Goal: Task Accomplishment & Management: Manage account settings

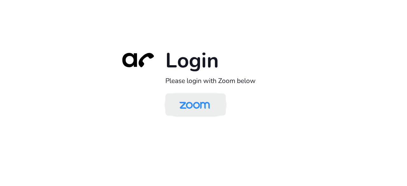
click at [177, 107] on img at bounding box center [195, 105] width 44 height 21
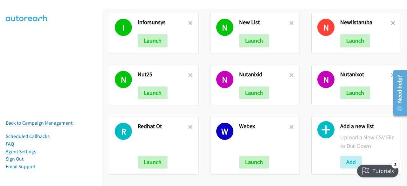
scroll to position [237, 0]
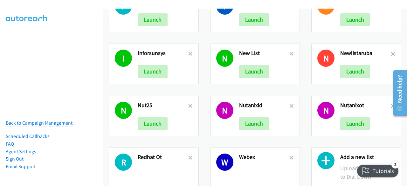
drag, startPoint x: 194, startPoint y: 142, endPoint x: 196, endPoint y: 176, distance: 33.8
click at [196, 176] on div "R Redhat Ot Launch" at bounding box center [153, 176] width 101 height 69
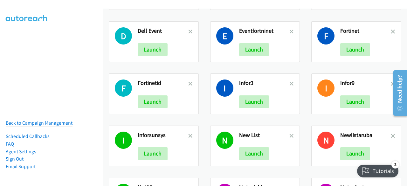
scroll to position [155, 0]
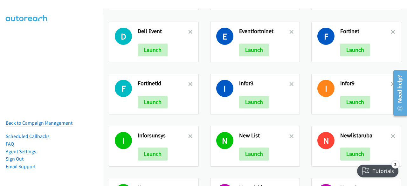
click at [286, 133] on h2 "New List" at bounding box center [264, 135] width 51 height 7
click at [289, 135] on icon at bounding box center [291, 137] width 4 height 4
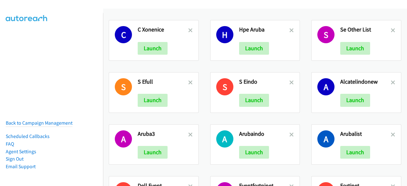
click at [189, 27] on link at bounding box center [190, 30] width 4 height 7
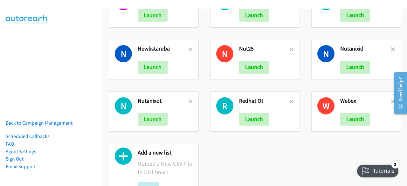
scroll to position [269, 0]
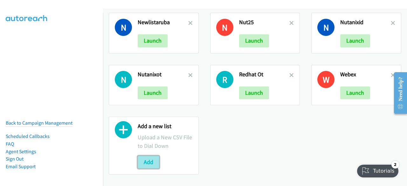
click at [145, 158] on button "Add" at bounding box center [149, 162] width 22 height 13
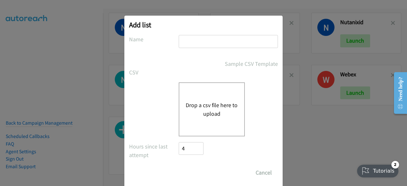
click at [186, 40] on input "text" at bounding box center [228, 41] width 99 height 13
type input "redhataap"
click at [200, 98] on div "Drop a csv file here to upload" at bounding box center [212, 109] width 66 height 54
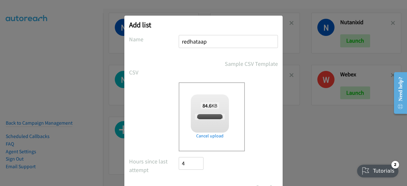
scroll to position [28, 0]
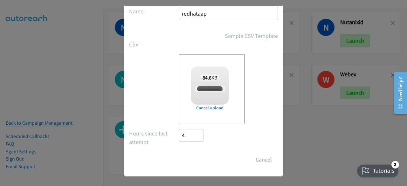
checkbox input "true"
click at [185, 157] on input "Save List" at bounding box center [195, 159] width 33 height 13
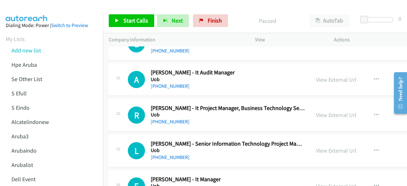
scroll to position [77, 0]
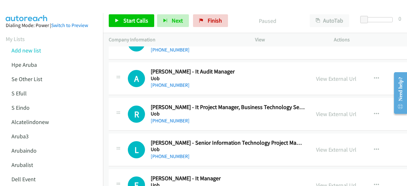
click at [110, 149] on div "L Callback Scheduled [PERSON_NAME] - Senior Information Technology Project Mana…" at bounding box center [210, 149] width 202 height 21
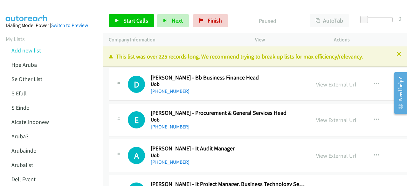
click at [322, 83] on link "View External Url" at bounding box center [336, 84] width 40 height 7
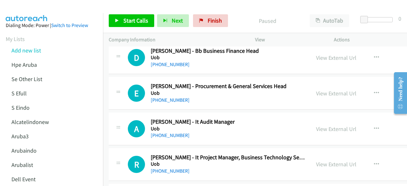
scroll to position [30, 0]
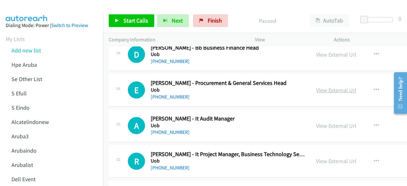
click at [325, 93] on link "View External Url" at bounding box center [336, 89] width 40 height 7
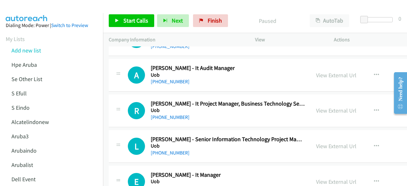
scroll to position [81, 0]
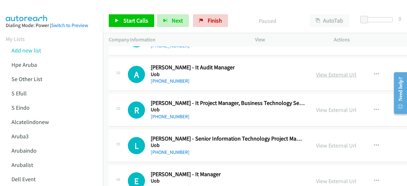
click at [316, 74] on link "View External Url" at bounding box center [336, 74] width 40 height 7
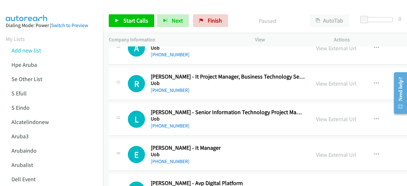
scroll to position [110, 0]
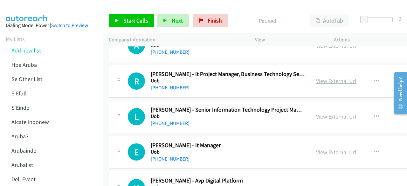
click at [318, 81] on link "View External Url" at bounding box center [336, 80] width 40 height 7
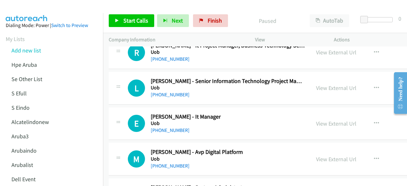
scroll to position [141, 0]
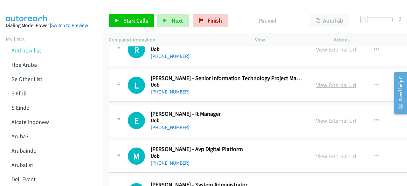
click at [319, 85] on link "View External Url" at bounding box center [336, 84] width 40 height 7
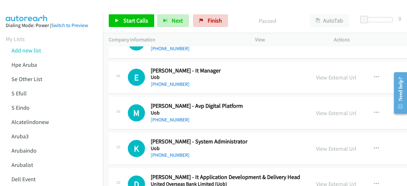
scroll to position [187, 0]
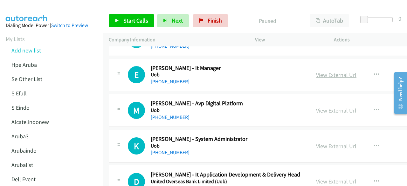
click at [324, 73] on link "View External Url" at bounding box center [336, 74] width 40 height 7
click at [321, 110] on link "View External Url" at bounding box center [336, 110] width 40 height 7
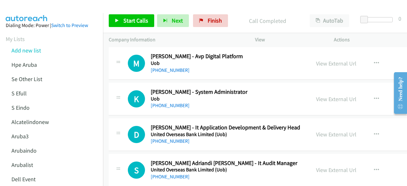
scroll to position [236, 0]
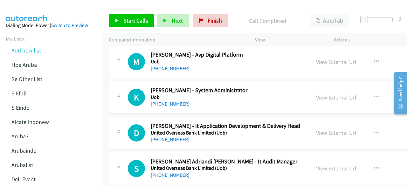
click at [325, 100] on div "View External Url" at bounding box center [336, 97] width 40 height 9
click at [324, 97] on link "View External Url" at bounding box center [336, 97] width 40 height 7
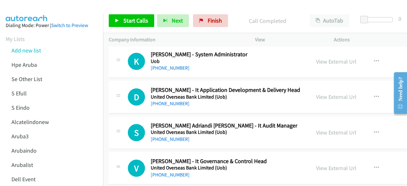
scroll to position [272, 0]
click at [317, 97] on link "View External Url" at bounding box center [336, 96] width 40 height 7
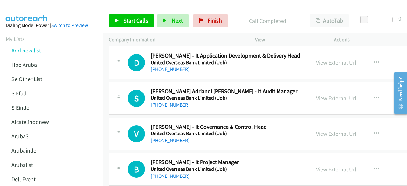
scroll to position [321, 0]
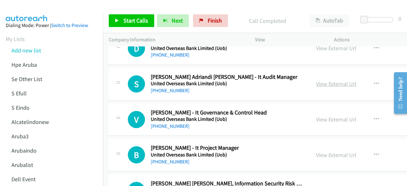
click at [328, 85] on link "View External Url" at bounding box center [336, 83] width 40 height 7
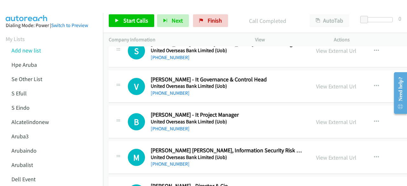
scroll to position [354, 0]
click at [320, 87] on link "View External Url" at bounding box center [336, 85] width 40 height 7
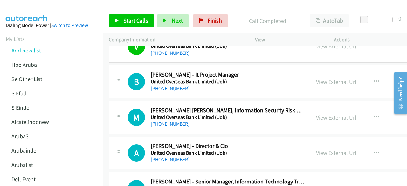
scroll to position [395, 0]
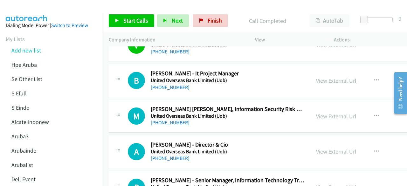
click at [331, 79] on link "View External Url" at bounding box center [336, 80] width 40 height 7
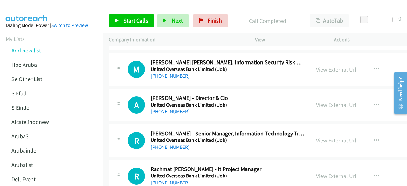
scroll to position [443, 0]
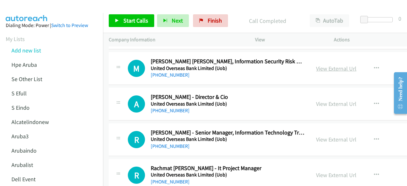
click at [316, 67] on link "View External Url" at bounding box center [336, 68] width 40 height 7
click at [323, 103] on link "View External Url" at bounding box center [336, 103] width 40 height 7
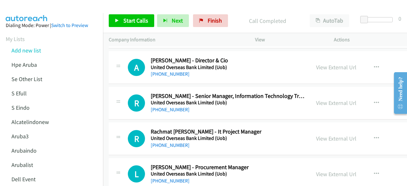
scroll to position [484, 0]
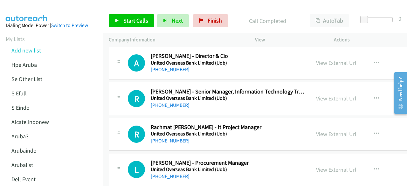
click at [324, 95] on link "View External Url" at bounding box center [336, 98] width 40 height 7
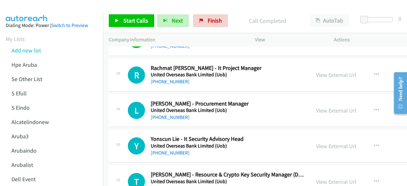
scroll to position [544, 0]
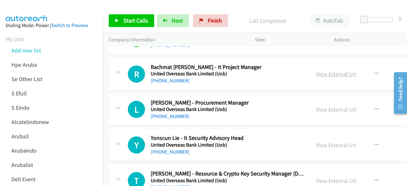
click at [329, 73] on link "View External Url" at bounding box center [336, 73] width 40 height 7
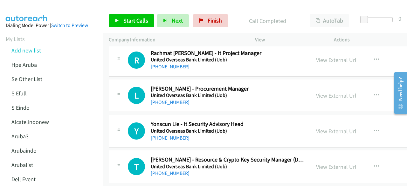
scroll to position [560, 0]
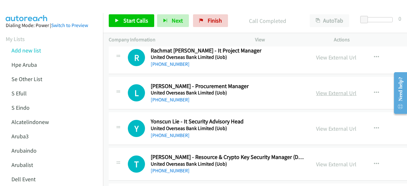
click at [331, 89] on link "View External Url" at bounding box center [336, 92] width 40 height 7
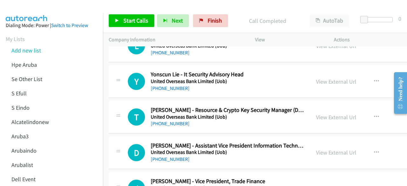
scroll to position [608, 0]
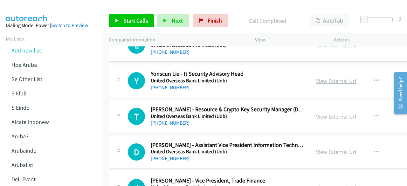
click at [316, 80] on link "View External Url" at bounding box center [336, 80] width 40 height 7
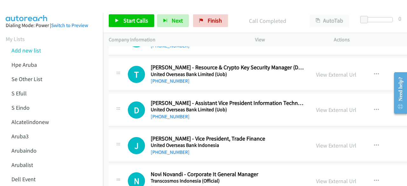
scroll to position [652, 0]
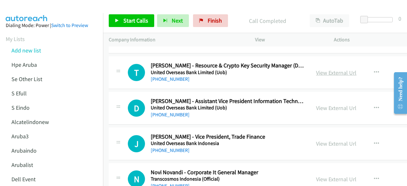
click at [318, 71] on link "View External Url" at bounding box center [336, 72] width 40 height 7
click at [328, 104] on link "View External Url" at bounding box center [336, 107] width 40 height 7
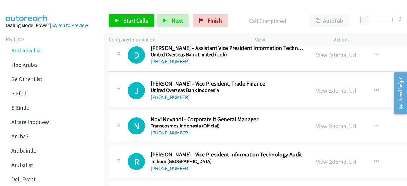
scroll to position [707, 0]
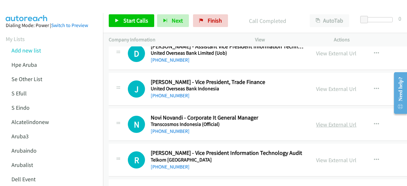
click at [318, 121] on link "View External Url" at bounding box center [336, 124] width 40 height 7
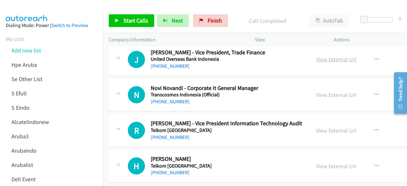
click at [319, 56] on link "View External Url" at bounding box center [336, 59] width 40 height 7
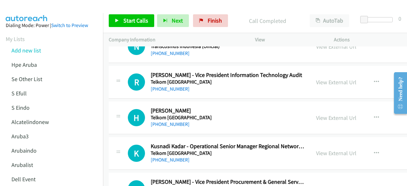
scroll to position [785, 0]
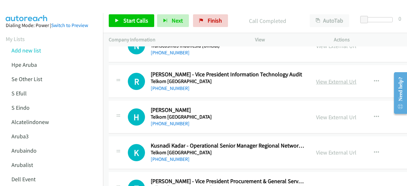
click at [327, 82] on link "View External Url" at bounding box center [336, 81] width 40 height 7
click at [326, 114] on link "View External Url" at bounding box center [336, 117] width 40 height 7
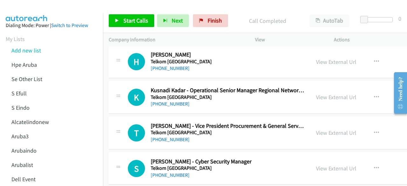
scroll to position [841, 0]
click at [320, 95] on link "View External Url" at bounding box center [336, 96] width 40 height 7
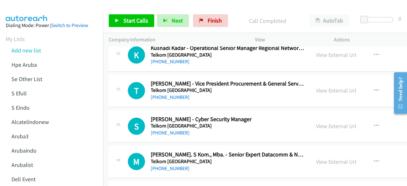
scroll to position [883, 0]
click at [316, 89] on link "View External Url" at bounding box center [336, 89] width 40 height 7
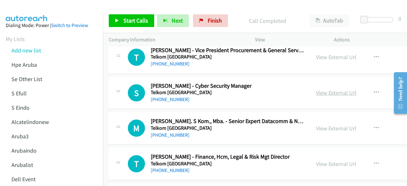
click at [318, 89] on link "View External Url" at bounding box center [336, 92] width 40 height 7
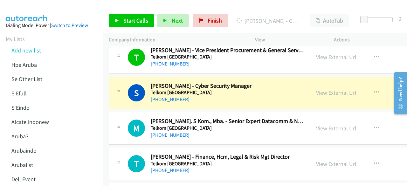
click at [170, 112] on div "M Callback Scheduled [PERSON_NAME]. S Kom., Mba. - Senior Expert Datacomm & Nex…" at bounding box center [299, 128] width 380 height 33
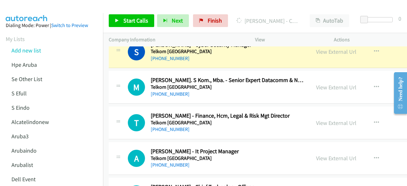
scroll to position [957, 0]
click at [321, 84] on link "View External Url" at bounding box center [336, 86] width 40 height 7
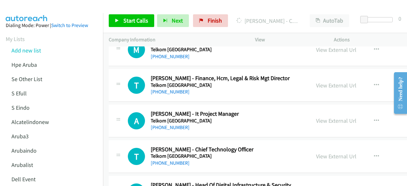
scroll to position [995, 0]
drag, startPoint x: 324, startPoint y: 86, endPoint x: 325, endPoint y: 82, distance: 3.6
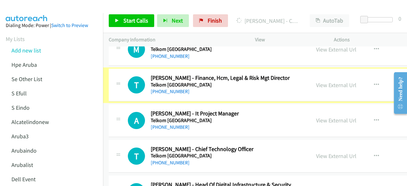
click at [325, 82] on link "View External Url" at bounding box center [336, 84] width 40 height 7
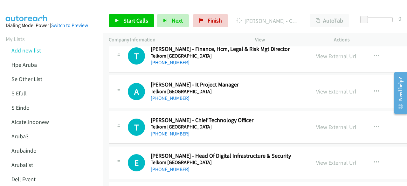
scroll to position [1025, 0]
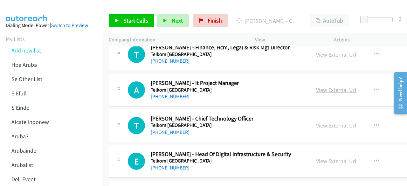
click at [323, 86] on link "View External Url" at bounding box center [336, 89] width 40 height 7
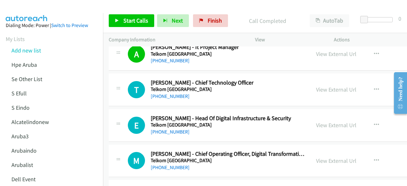
scroll to position [1063, 0]
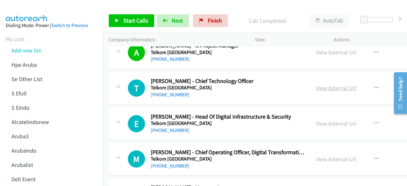
click at [320, 86] on link "View External Url" at bounding box center [336, 87] width 40 height 7
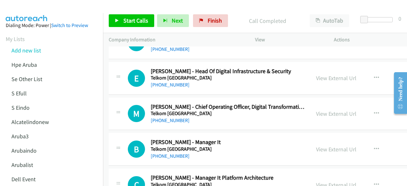
scroll to position [1109, 0]
click at [318, 75] on link "View External Url" at bounding box center [336, 77] width 40 height 7
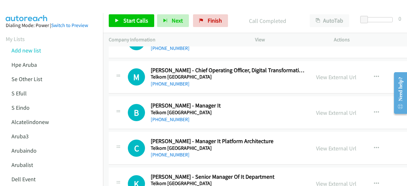
scroll to position [1145, 0]
click at [317, 75] on link "View External Url" at bounding box center [336, 76] width 40 height 7
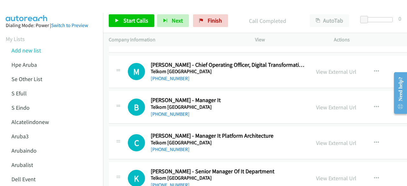
scroll to position [1151, 0]
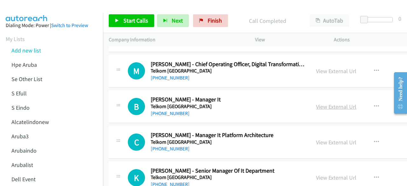
click at [324, 103] on link "View External Url" at bounding box center [336, 106] width 40 height 7
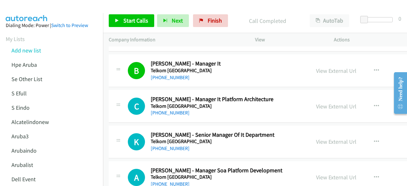
scroll to position [1188, 0]
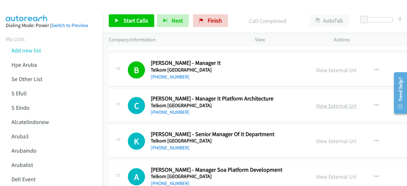
click at [316, 102] on link "View External Url" at bounding box center [336, 105] width 40 height 7
click at [324, 137] on link "View External Url" at bounding box center [336, 140] width 40 height 7
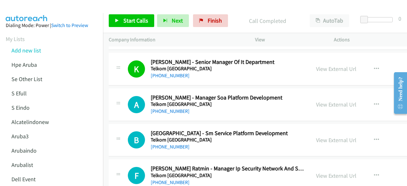
scroll to position [1267, 0]
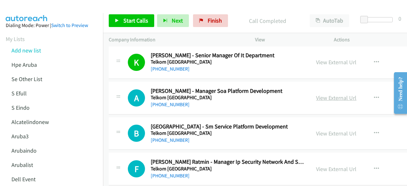
click at [324, 97] on link "View External Url" at bounding box center [336, 97] width 40 height 7
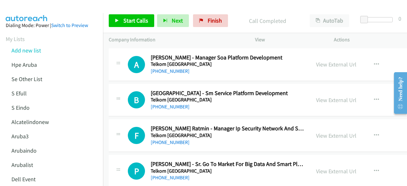
scroll to position [1300, 0]
click at [326, 95] on div "View External Url" at bounding box center [336, 99] width 40 height 9
click at [326, 96] on link "View External Url" at bounding box center [336, 99] width 40 height 7
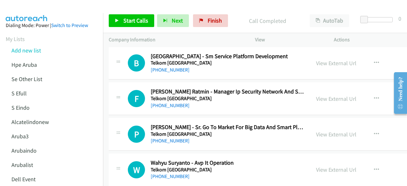
scroll to position [1337, 0]
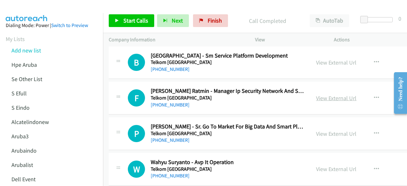
click at [331, 94] on link "View External Url" at bounding box center [336, 97] width 40 height 7
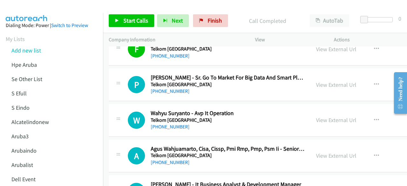
scroll to position [1387, 0]
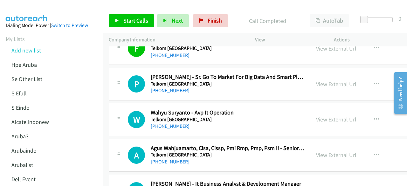
click at [331, 84] on div "View External Url" at bounding box center [336, 84] width 40 height 9
click at [332, 80] on link "View External Url" at bounding box center [336, 83] width 40 height 7
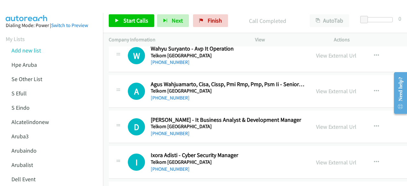
scroll to position [1453, 0]
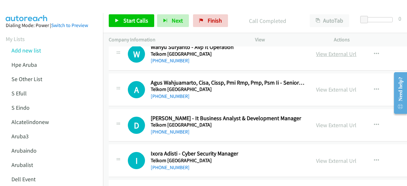
click at [325, 53] on link "View External Url" at bounding box center [336, 53] width 40 height 7
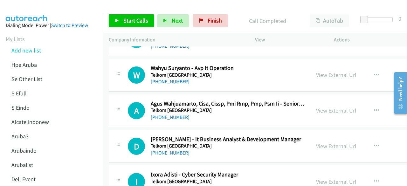
click at [327, 101] on div "View External Url View External Url Schedule/Manage Callback Start Calls Here R…" at bounding box center [363, 110] width 107 height 21
click at [327, 107] on link "View External Url" at bounding box center [336, 110] width 40 height 7
click at [187, 117] on div "A Callback Scheduled Agus Wahjuamarto, Cisa, Cissp, Pmi Rmp, Pmp, Psm Ii - Seni…" at bounding box center [299, 110] width 380 height 33
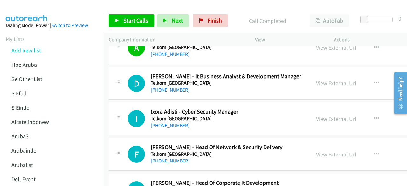
scroll to position [1495, 0]
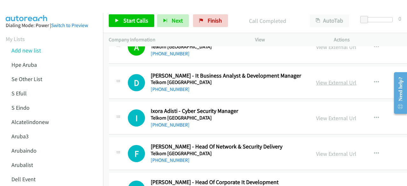
click at [321, 79] on link "View External Url" at bounding box center [336, 82] width 40 height 7
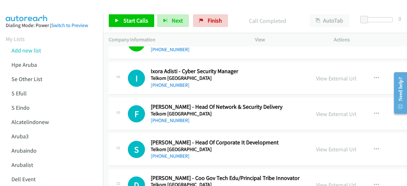
scroll to position [1535, 0]
click at [328, 75] on link "View External Url" at bounding box center [336, 77] width 40 height 7
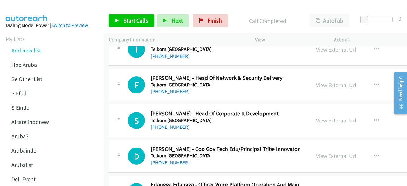
scroll to position [1564, 0]
click at [334, 81] on link "View External Url" at bounding box center [336, 84] width 40 height 7
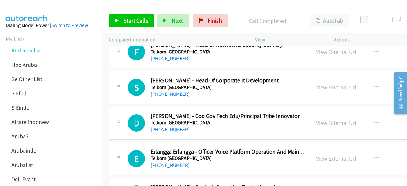
scroll to position [1598, 0]
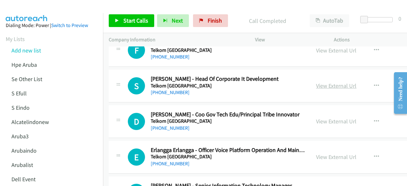
click at [321, 82] on link "View External Url" at bounding box center [336, 85] width 40 height 7
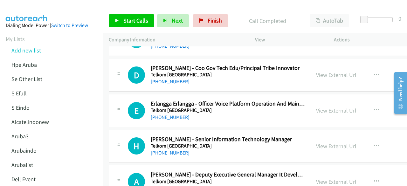
scroll to position [1647, 0]
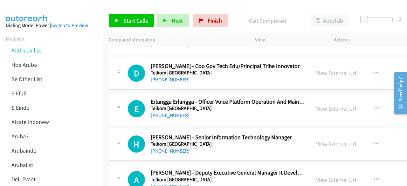
click at [321, 105] on link "View External Url" at bounding box center [336, 108] width 40 height 7
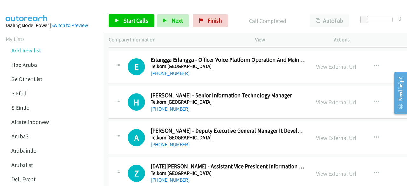
scroll to position [1691, 0]
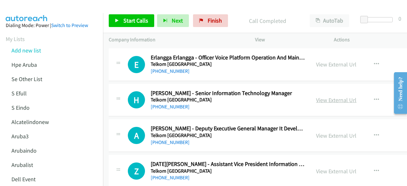
click at [331, 96] on link "View External Url" at bounding box center [336, 99] width 40 height 7
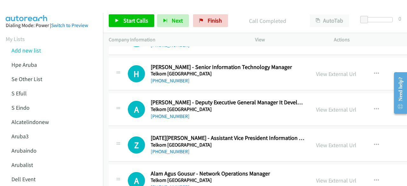
scroll to position [1721, 0]
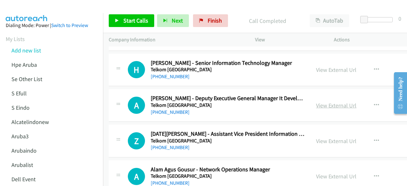
click at [323, 102] on link "View External Url" at bounding box center [336, 105] width 40 height 7
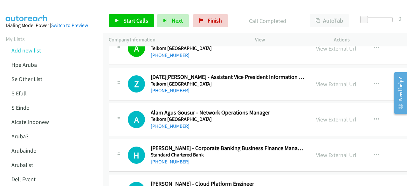
scroll to position [1780, 0]
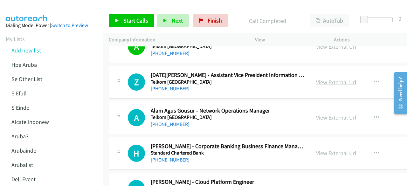
click at [331, 79] on link "View External Url" at bounding box center [336, 82] width 40 height 7
click at [328, 114] on link "View External Url" at bounding box center [336, 117] width 40 height 7
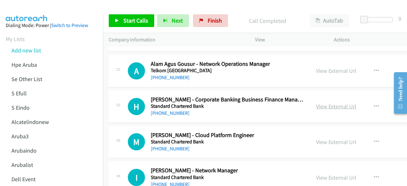
scroll to position [1836, 0]
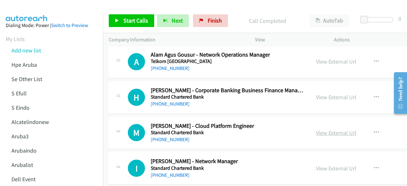
click at [336, 129] on link "View External Url" at bounding box center [336, 132] width 40 height 7
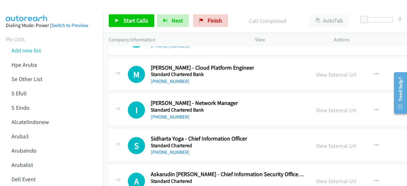
scroll to position [1895, 0]
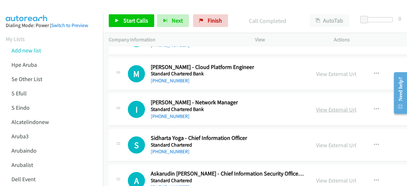
click at [321, 106] on link "View External Url" at bounding box center [336, 109] width 40 height 7
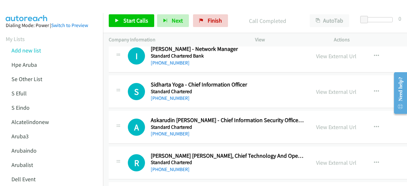
scroll to position [1949, 0]
click at [334, 89] on div "View External Url" at bounding box center [336, 91] width 40 height 9
click at [334, 88] on link "View External Url" at bounding box center [336, 91] width 40 height 7
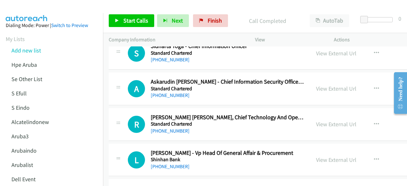
scroll to position [1989, 0]
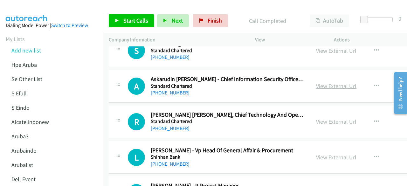
click at [321, 82] on link "View External Url" at bounding box center [336, 85] width 40 height 7
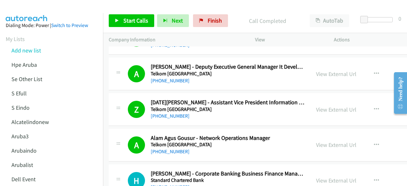
scroll to position [1824, 0]
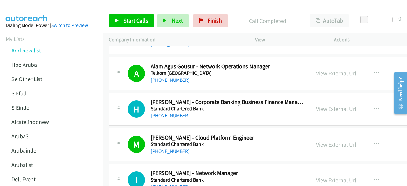
drag, startPoint x: 406, startPoint y: 141, endPoint x: 14, endPoint y: 2, distance: 415.2
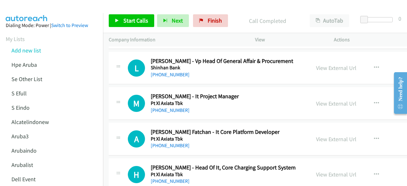
scroll to position [2080, 0]
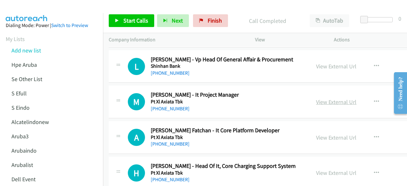
click at [330, 98] on link "View External Url" at bounding box center [336, 101] width 40 height 7
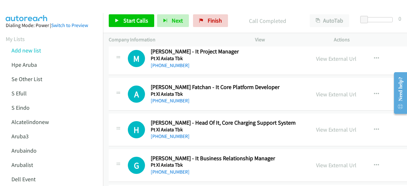
scroll to position [2125, 0]
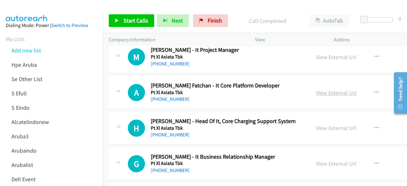
click at [331, 89] on link "View External Url" at bounding box center [336, 92] width 40 height 7
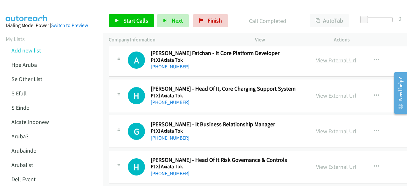
scroll to position [2158, 0]
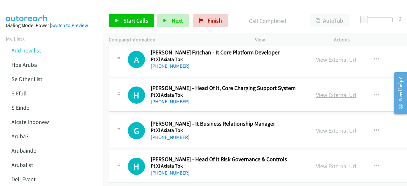
click at [337, 91] on link "View External Url" at bounding box center [336, 94] width 40 height 7
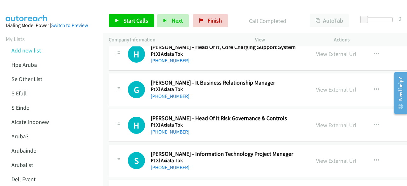
scroll to position [2199, 0]
click at [322, 86] on link "View External Url" at bounding box center [336, 89] width 40 height 7
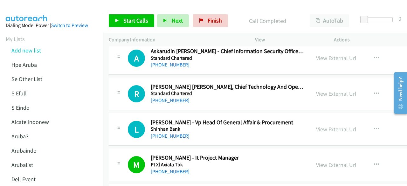
scroll to position [2017, 0]
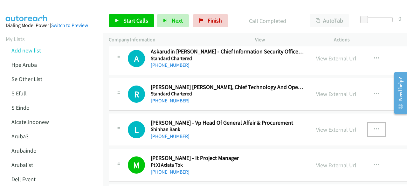
click at [374, 127] on icon "button" at bounding box center [376, 129] width 5 height 5
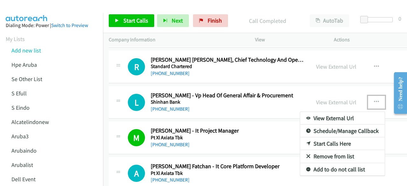
scroll to position [2047, 0]
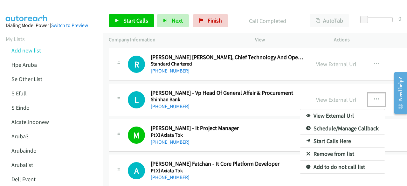
click at [342, 150] on link "Remove from list" at bounding box center [342, 154] width 85 height 13
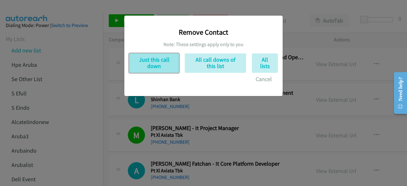
click at [154, 58] on button "Just this call down" at bounding box center [154, 62] width 50 height 19
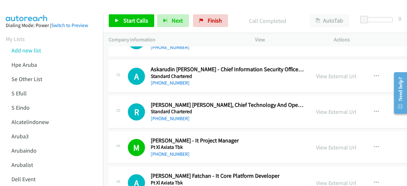
scroll to position [1998, 0]
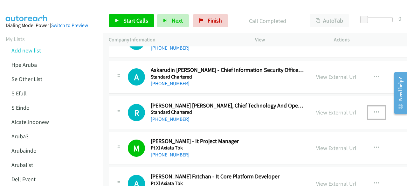
click at [374, 110] on icon "button" at bounding box center [376, 112] width 5 height 5
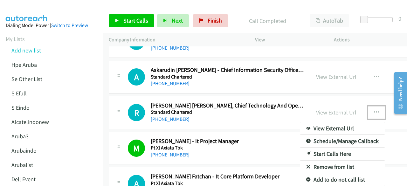
click at [326, 161] on link "Remove from list" at bounding box center [342, 167] width 85 height 13
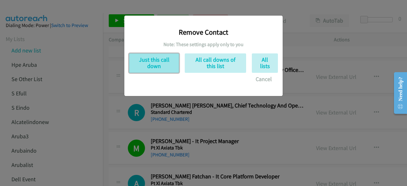
click at [166, 63] on button "Just this call down" at bounding box center [154, 62] width 50 height 19
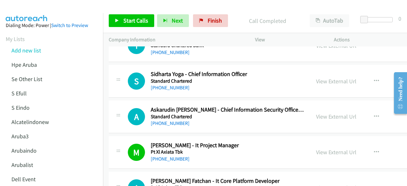
scroll to position [1947, 0]
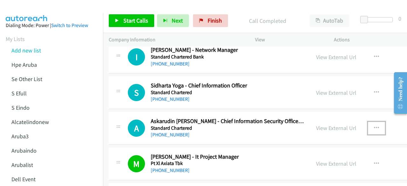
click at [374, 126] on icon "button" at bounding box center [376, 128] width 5 height 5
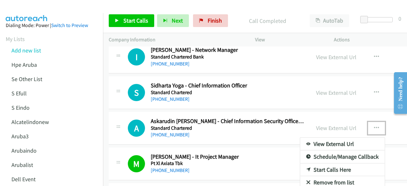
click at [325, 176] on link "Remove from list" at bounding box center [342, 182] width 85 height 13
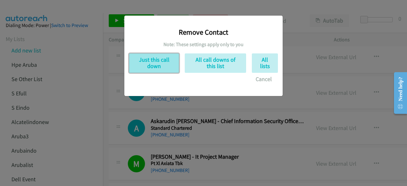
click at [157, 62] on button "Just this call down" at bounding box center [154, 62] width 50 height 19
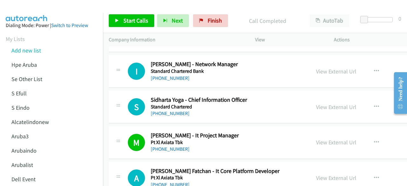
scroll to position [1933, 0]
click at [374, 105] on icon "button" at bounding box center [376, 107] width 5 height 5
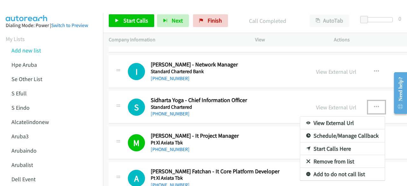
click at [331, 155] on link "Remove from list" at bounding box center [342, 161] width 85 height 13
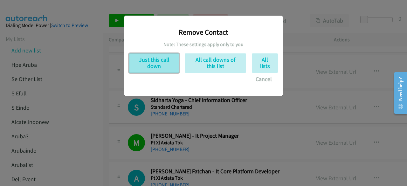
click at [162, 61] on button "Just this call down" at bounding box center [154, 62] width 50 height 19
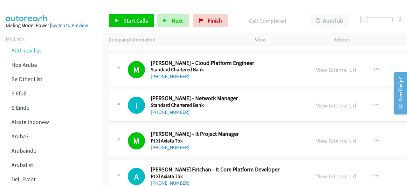
scroll to position [1898, 0]
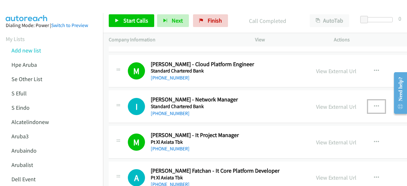
click at [368, 100] on button "button" at bounding box center [376, 106] width 17 height 13
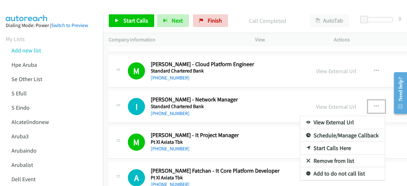
click at [320, 155] on link "Remove from list" at bounding box center [342, 161] width 85 height 13
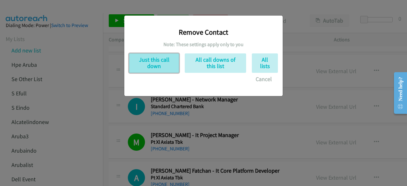
click at [158, 64] on button "Just this call down" at bounding box center [154, 62] width 50 height 19
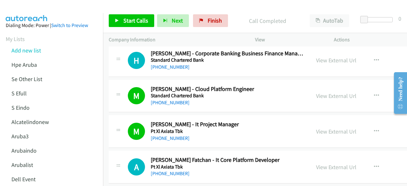
scroll to position [1833, 0]
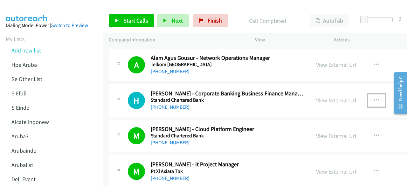
click at [374, 98] on icon "button" at bounding box center [376, 100] width 5 height 5
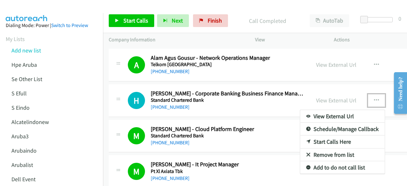
click at [328, 148] on link "Remove from list" at bounding box center [342, 154] width 85 height 13
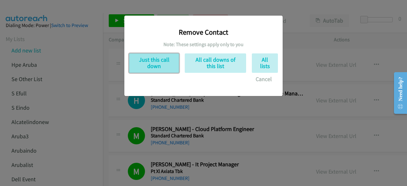
click at [158, 57] on button "Just this call down" at bounding box center [154, 62] width 50 height 19
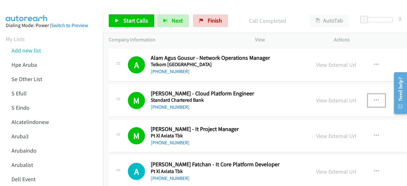
click at [368, 97] on button "button" at bounding box center [376, 100] width 17 height 13
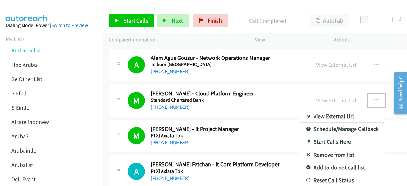
click at [332, 148] on link "Remove from list" at bounding box center [342, 154] width 85 height 13
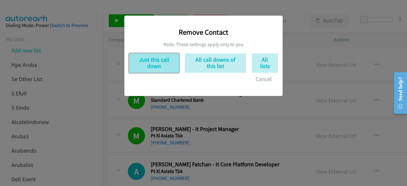
click at [157, 66] on button "Just this call down" at bounding box center [154, 62] width 50 height 19
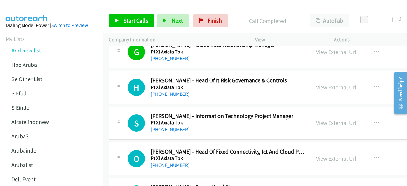
scroll to position [1988, 0]
click at [323, 83] on link "View External Url" at bounding box center [336, 86] width 40 height 7
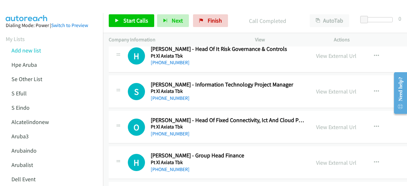
scroll to position [2021, 0]
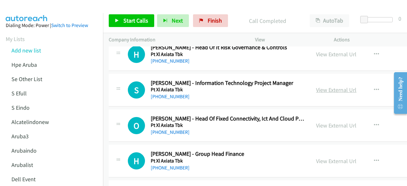
click at [322, 86] on link "View External Url" at bounding box center [336, 89] width 40 height 7
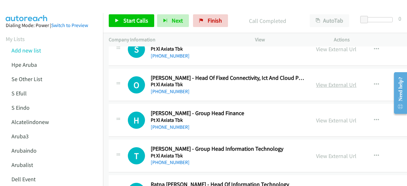
click at [327, 81] on link "View External Url" at bounding box center [336, 84] width 40 height 7
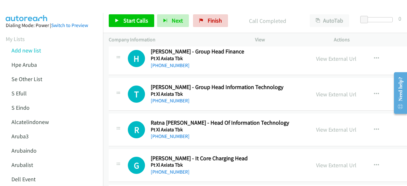
scroll to position [2124, 0]
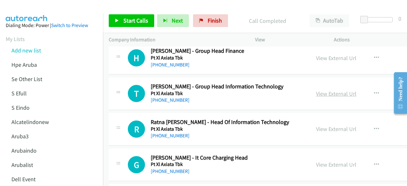
click at [322, 90] on link "View External Url" at bounding box center [336, 93] width 40 height 7
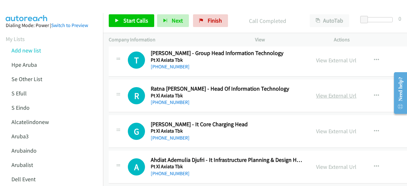
scroll to position [2158, 0]
click at [324, 92] on link "View External Url" at bounding box center [336, 95] width 40 height 7
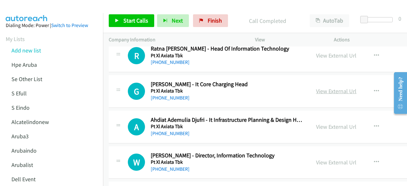
scroll to position [2198, 0]
click at [328, 87] on link "View External Url" at bounding box center [336, 90] width 40 height 7
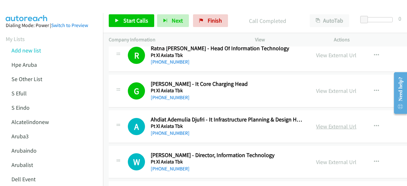
click at [320, 123] on link "View External Url" at bounding box center [336, 126] width 40 height 7
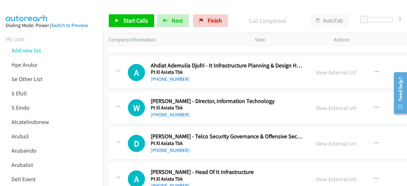
scroll to position [2258, 0]
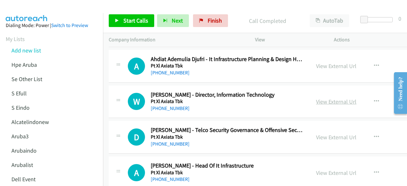
click at [339, 98] on link "View External Url" at bounding box center [336, 101] width 40 height 7
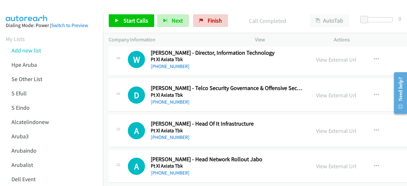
scroll to position [2305, 0]
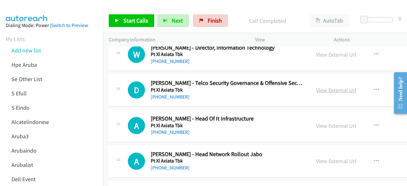
click at [331, 86] on link "View External Url" at bounding box center [336, 89] width 40 height 7
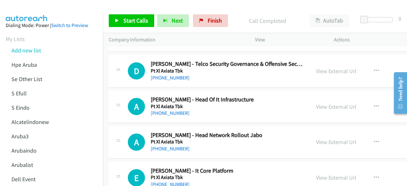
scroll to position [2328, 0]
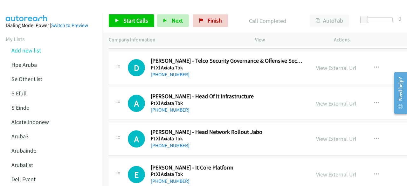
click at [316, 100] on link "View External Url" at bounding box center [336, 103] width 40 height 7
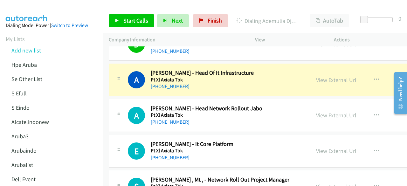
scroll to position [2353, 0]
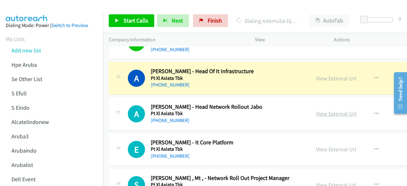
click at [332, 110] on link "View External Url" at bounding box center [336, 113] width 40 height 7
click at [334, 146] on link "View External Url" at bounding box center [336, 149] width 40 height 7
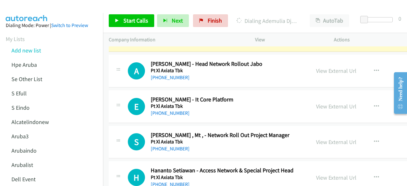
scroll to position [2396, 0]
click at [324, 138] on link "View External Url" at bounding box center [336, 141] width 40 height 7
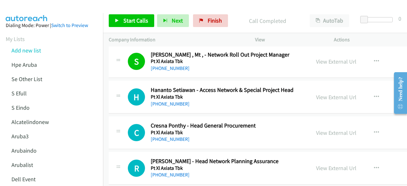
scroll to position [2477, 0]
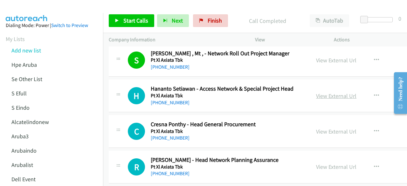
click at [320, 92] on link "View External Url" at bounding box center [336, 95] width 40 height 7
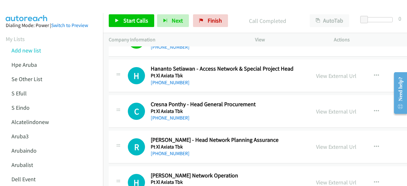
scroll to position [2500, 0]
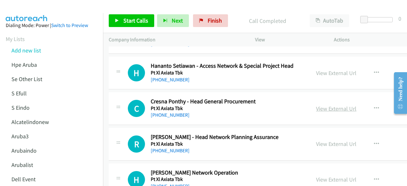
click at [327, 105] on link "View External Url" at bounding box center [336, 108] width 40 height 7
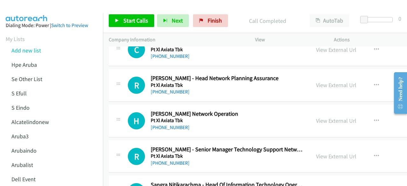
scroll to position [2559, 0]
click at [321, 81] on link "View External Url" at bounding box center [336, 84] width 40 height 7
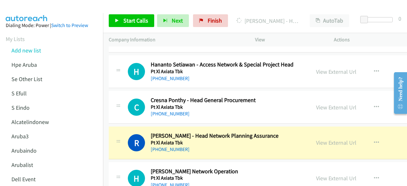
scroll to position [2501, 0]
click at [374, 105] on icon "button" at bounding box center [376, 107] width 5 height 5
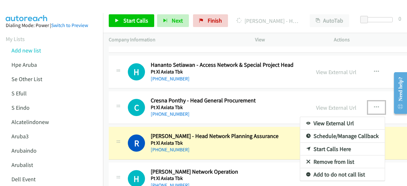
click at [332, 155] on link "Remove from list" at bounding box center [342, 161] width 85 height 13
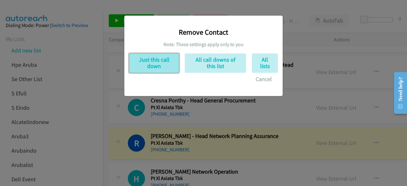
click at [157, 59] on button "Just this call down" at bounding box center [154, 62] width 50 height 19
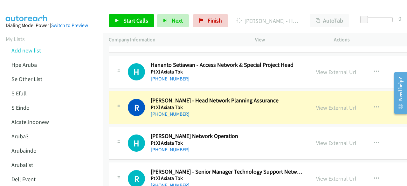
scroll to position [2478, 0]
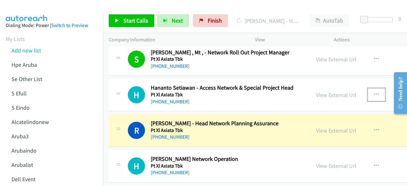
click at [371, 88] on button "button" at bounding box center [376, 94] width 17 height 13
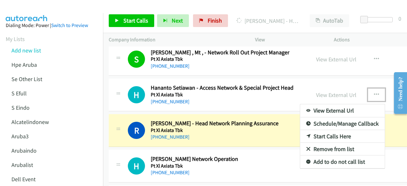
click at [319, 143] on link "Remove from list" at bounding box center [342, 149] width 85 height 13
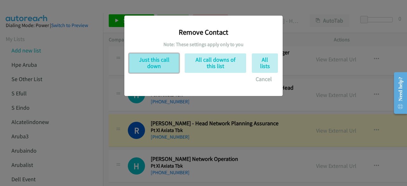
click at [160, 55] on button "Just this call down" at bounding box center [154, 62] width 50 height 19
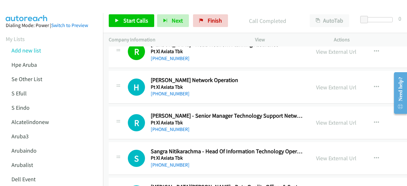
scroll to position [2522, 0]
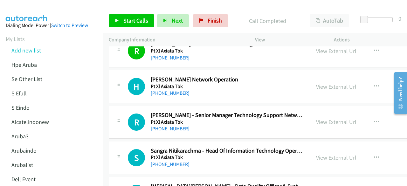
click at [325, 83] on link "View External Url" at bounding box center [336, 86] width 40 height 7
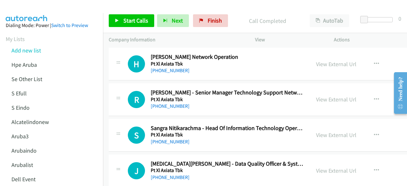
scroll to position [2550, 0]
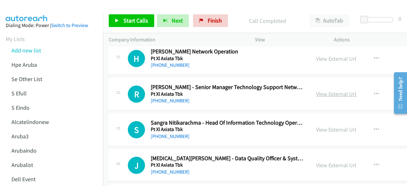
click at [335, 90] on link "View External Url" at bounding box center [336, 93] width 40 height 7
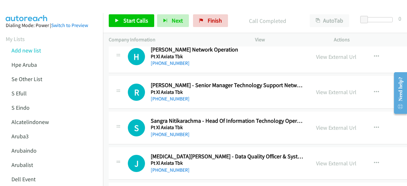
scroll to position [2556, 0]
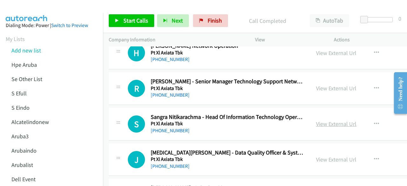
click at [328, 120] on link "View External Url" at bounding box center [336, 123] width 40 height 7
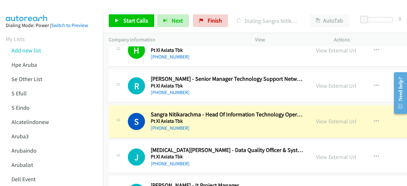
scroll to position [2558, 0]
click at [368, 80] on button "button" at bounding box center [376, 86] width 17 height 13
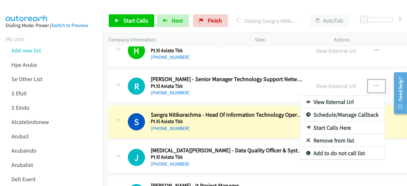
click at [337, 134] on link "Remove from list" at bounding box center [342, 140] width 85 height 13
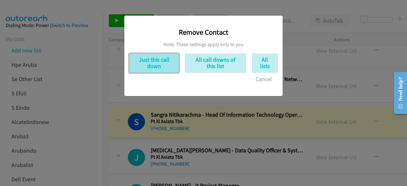
click at [160, 59] on button "Just this call down" at bounding box center [154, 62] width 50 height 19
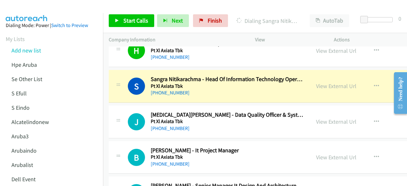
click at [158, 106] on div "J Callback Scheduled [MEDICAL_DATA][PERSON_NAME] - Data Quality Officer & Syste…" at bounding box center [299, 122] width 380 height 33
click at [319, 118] on link "View External Url" at bounding box center [336, 121] width 40 height 7
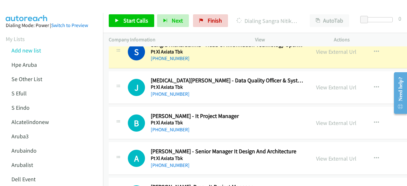
scroll to position [2593, 0]
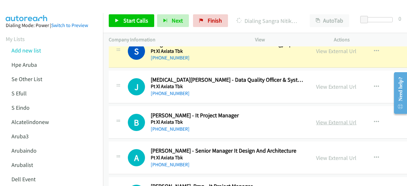
click at [319, 119] on link "View External Url" at bounding box center [336, 122] width 40 height 7
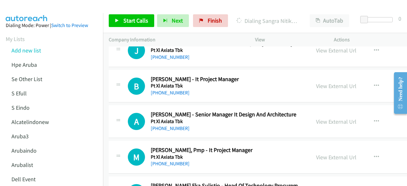
scroll to position [2631, 0]
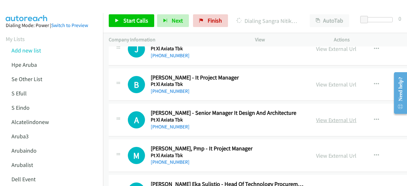
click at [337, 116] on link "View External Url" at bounding box center [336, 119] width 40 height 7
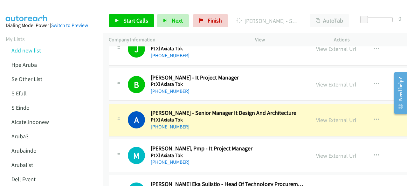
click at [147, 138] on td "M Callback Scheduled [PERSON_NAME], Pmp - It Project Manager Pt Xl Axiata Tbk […" at bounding box center [299, 156] width 392 height 36
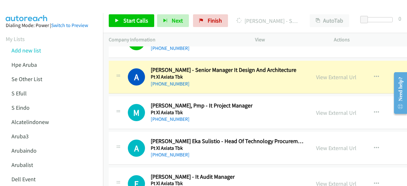
scroll to position [2675, 0]
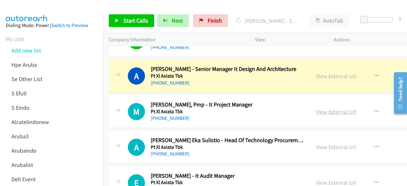
click at [321, 108] on link "View External Url" at bounding box center [336, 111] width 40 height 7
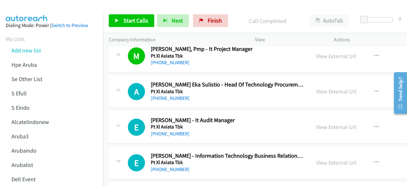
scroll to position [2731, 0]
click at [325, 87] on link "View External Url" at bounding box center [336, 90] width 40 height 7
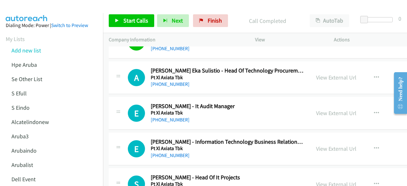
scroll to position [2746, 0]
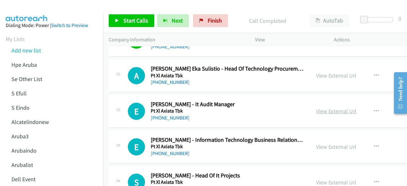
click at [339, 107] on link "View External Url" at bounding box center [336, 110] width 40 height 7
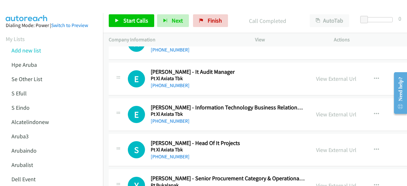
scroll to position [2786, 0]
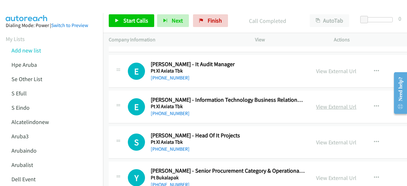
click at [323, 103] on link "View External Url" at bounding box center [336, 106] width 40 height 7
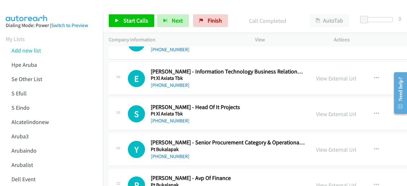
scroll to position [2815, 0]
click at [324, 110] on link "View External Url" at bounding box center [336, 113] width 40 height 7
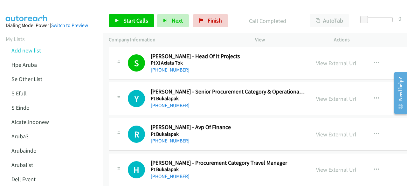
scroll to position [2867, 0]
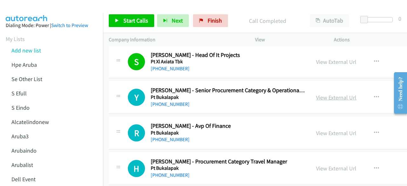
click at [327, 94] on link "View External Url" at bounding box center [336, 97] width 40 height 7
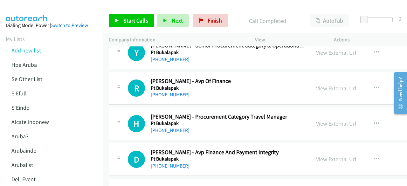
scroll to position [2912, 0]
click at [317, 84] on link "View External Url" at bounding box center [336, 87] width 40 height 7
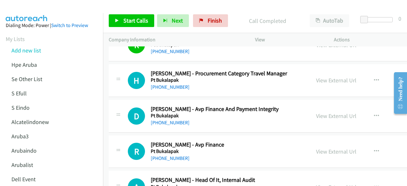
scroll to position [2955, 0]
click at [320, 112] on link "View External Url" at bounding box center [336, 115] width 40 height 7
click at [322, 76] on link "View External Url" at bounding box center [336, 79] width 40 height 7
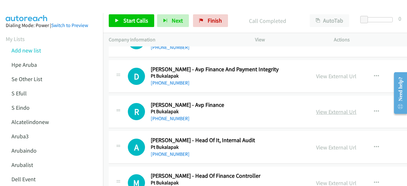
scroll to position [2995, 0]
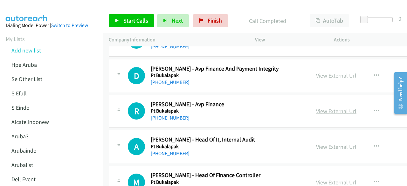
click at [325, 107] on link "View External Url" at bounding box center [336, 110] width 40 height 7
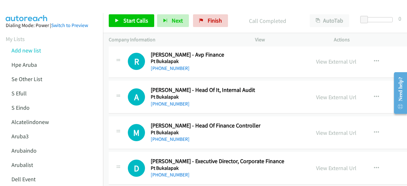
scroll to position [3048, 0]
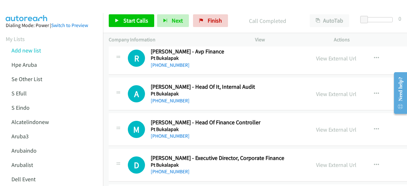
click at [321, 89] on div "View External Url View External Url Schedule/Manage Callback Start Calls Here R…" at bounding box center [363, 93] width 107 height 21
click at [321, 90] on link "View External Url" at bounding box center [336, 93] width 40 height 7
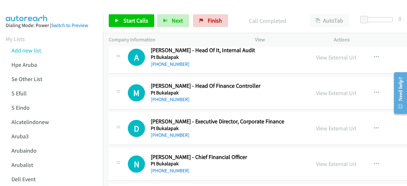
scroll to position [3085, 0]
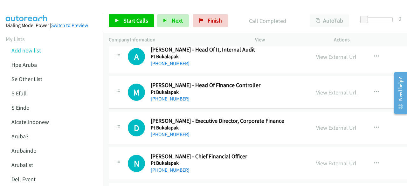
click at [334, 89] on link "View External Url" at bounding box center [336, 92] width 40 height 7
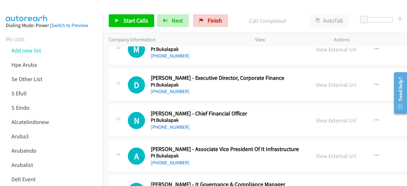
scroll to position [3129, 0]
click at [325, 81] on link "View External Url" at bounding box center [336, 84] width 40 height 7
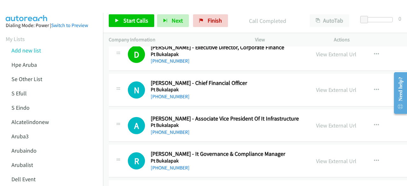
scroll to position [3160, 0]
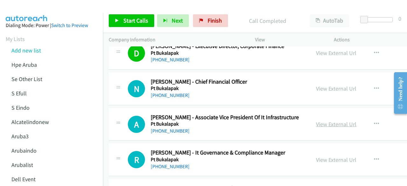
click at [327, 121] on link "View External Url" at bounding box center [336, 124] width 40 height 7
click at [326, 85] on link "View External Url" at bounding box center [336, 88] width 40 height 7
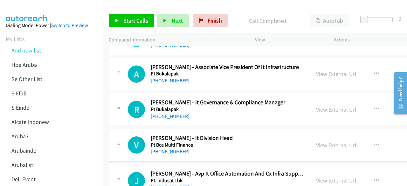
scroll to position [3211, 0]
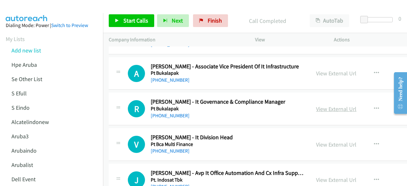
click at [316, 105] on link "View External Url" at bounding box center [336, 108] width 40 height 7
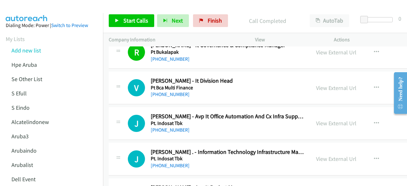
scroll to position [3269, 0]
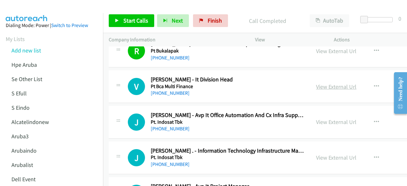
click at [331, 83] on link "View External Url" at bounding box center [336, 86] width 40 height 7
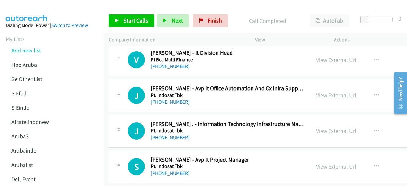
click at [323, 92] on link "View External Url" at bounding box center [336, 95] width 40 height 7
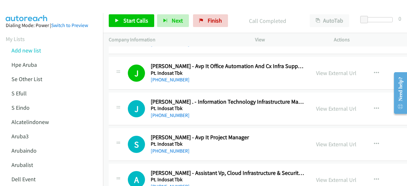
scroll to position [3318, 0]
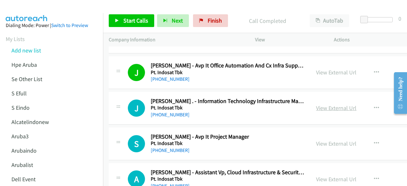
click at [320, 104] on link "View External Url" at bounding box center [336, 107] width 40 height 7
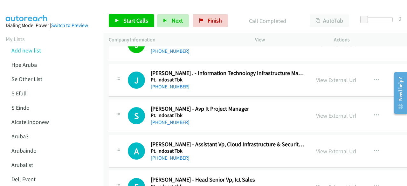
scroll to position [3350, 0]
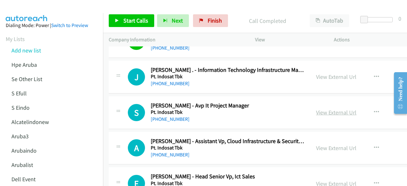
click at [323, 109] on link "View External Url" at bounding box center [336, 112] width 40 height 7
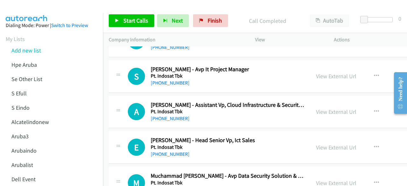
scroll to position [3386, 0]
click at [346, 108] on link "View External Url" at bounding box center [336, 111] width 40 height 7
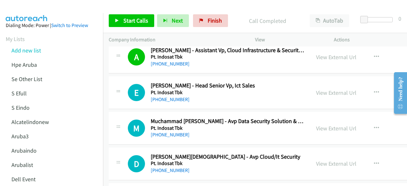
scroll to position [3441, 0]
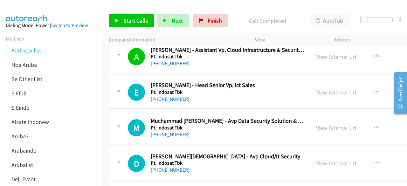
click at [323, 89] on link "View External Url" at bounding box center [336, 92] width 40 height 7
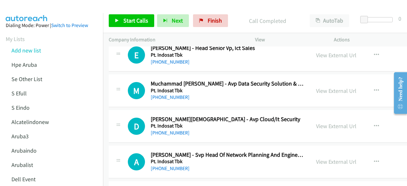
scroll to position [3480, 0]
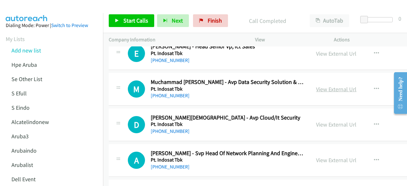
click at [320, 86] on link "View External Url" at bounding box center [336, 89] width 40 height 7
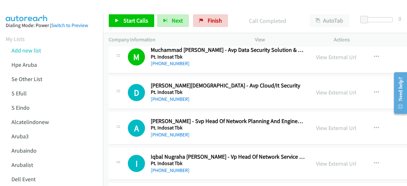
scroll to position [3512, 0]
click at [326, 88] on link "View External Url" at bounding box center [336, 91] width 40 height 7
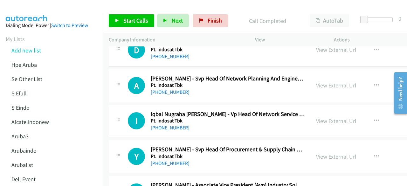
scroll to position [3555, 0]
click at [325, 81] on link "View External Url" at bounding box center [336, 84] width 40 height 7
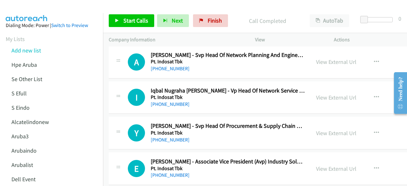
scroll to position [3579, 0]
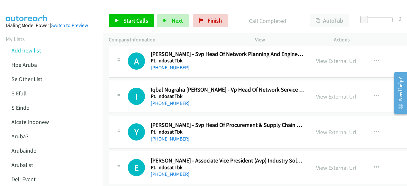
click at [317, 93] on link "View External Url" at bounding box center [336, 96] width 40 height 7
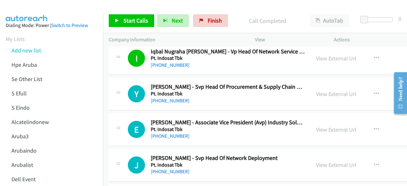
scroll to position [3620, 0]
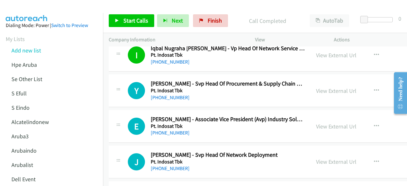
click at [328, 86] on div "View External Url" at bounding box center [336, 90] width 40 height 9
click at [328, 87] on link "View External Url" at bounding box center [336, 90] width 40 height 7
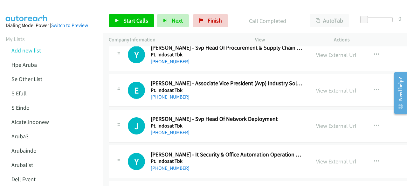
scroll to position [3657, 0]
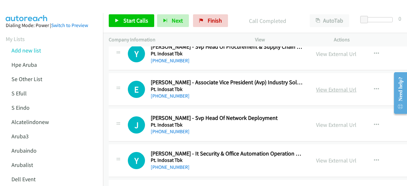
click at [320, 86] on link "View External Url" at bounding box center [336, 89] width 40 height 7
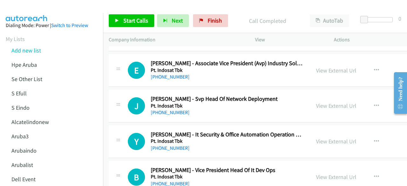
scroll to position [3679, 0]
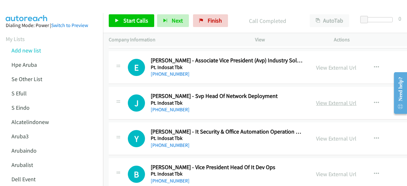
click at [316, 99] on link "View External Url" at bounding box center [336, 102] width 40 height 7
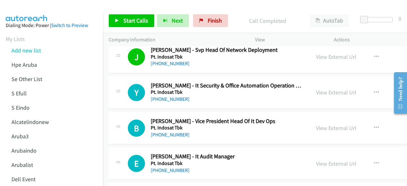
scroll to position [3726, 0]
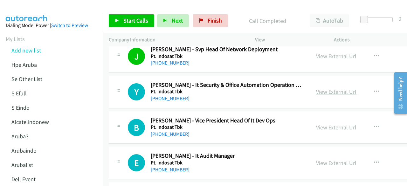
click at [319, 88] on link "View External Url" at bounding box center [336, 91] width 40 height 7
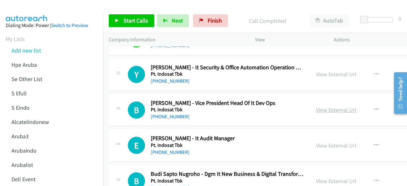
scroll to position [3744, 0]
click at [326, 106] on link "View External Url" at bounding box center [336, 109] width 40 height 7
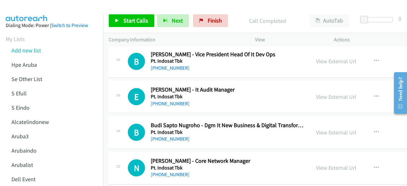
scroll to position [3792, 0]
click at [329, 93] on link "View External Url" at bounding box center [336, 96] width 40 height 7
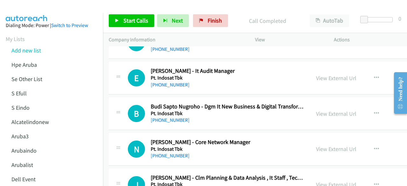
scroll to position [3812, 0]
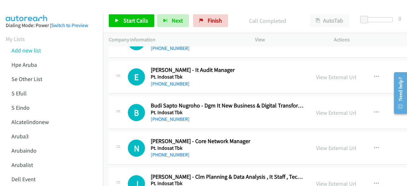
click at [326, 108] on div "View External Url" at bounding box center [336, 112] width 40 height 9
click at [326, 109] on link "View External Url" at bounding box center [336, 112] width 40 height 7
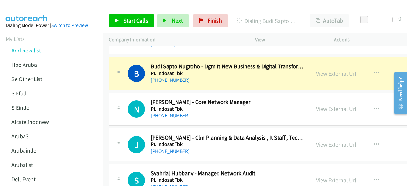
scroll to position [3851, 0]
click at [318, 105] on link "View External Url" at bounding box center [336, 108] width 40 height 7
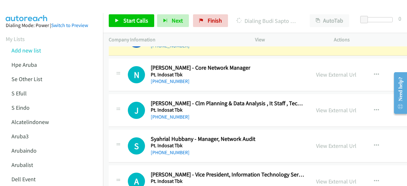
scroll to position [3895, 0]
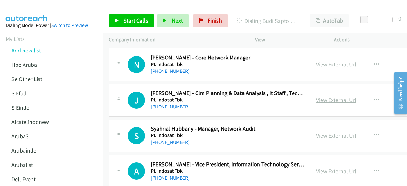
click at [319, 96] on link "View External Url" at bounding box center [336, 99] width 40 height 7
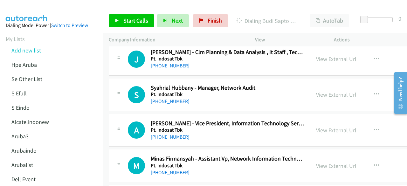
scroll to position [3937, 0]
click at [330, 91] on link "View External Url" at bounding box center [336, 94] width 40 height 7
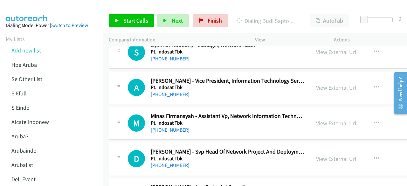
scroll to position [3982, 0]
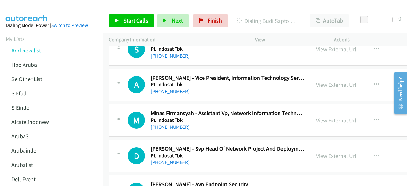
click at [331, 81] on link "View External Url" at bounding box center [336, 84] width 40 height 7
click at [324, 117] on link "View External Url" at bounding box center [336, 120] width 40 height 7
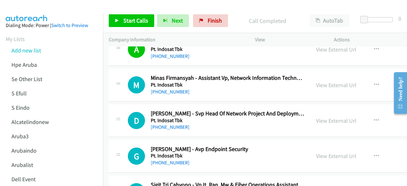
scroll to position [4017, 0]
click at [329, 117] on link "View External Url" at bounding box center [336, 120] width 40 height 7
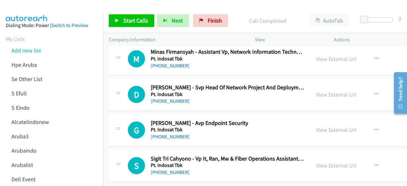
scroll to position [4043, 0]
click at [331, 126] on link "View External Url" at bounding box center [336, 129] width 40 height 7
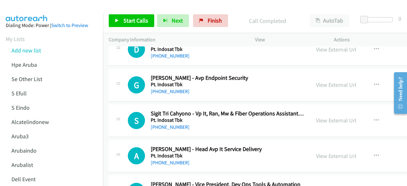
scroll to position [4090, 0]
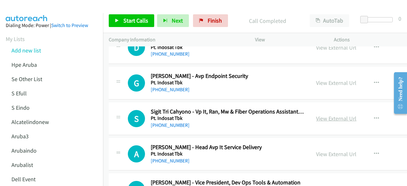
click at [324, 115] on link "View External Url" at bounding box center [336, 118] width 40 height 7
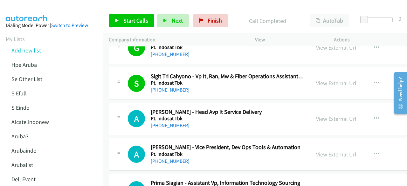
scroll to position [4126, 0]
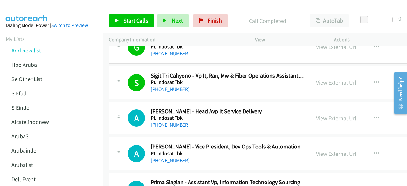
click at [321, 114] on link "View External Url" at bounding box center [336, 117] width 40 height 7
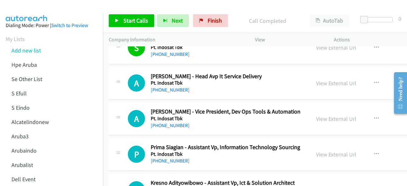
scroll to position [4162, 0]
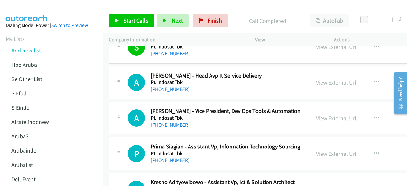
click at [322, 114] on link "View External Url" at bounding box center [336, 117] width 40 height 7
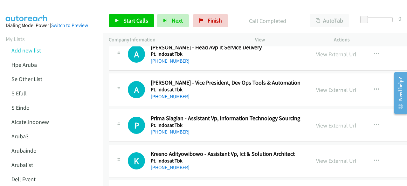
click at [327, 122] on link "View External Url" at bounding box center [336, 125] width 40 height 7
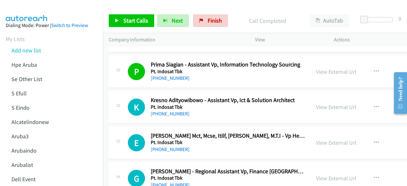
scroll to position [4245, 0]
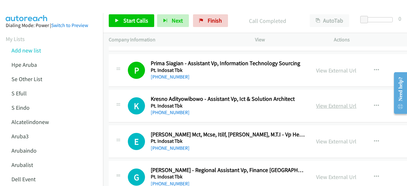
click at [318, 102] on link "View External Url" at bounding box center [336, 105] width 40 height 7
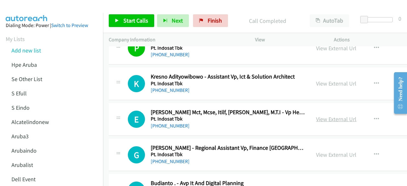
click at [322, 115] on link "View External Url" at bounding box center [336, 118] width 40 height 7
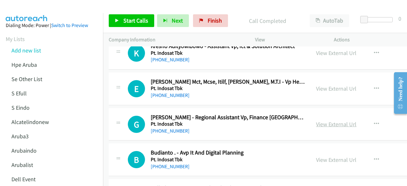
click at [316, 121] on link "View External Url" at bounding box center [336, 124] width 40 height 7
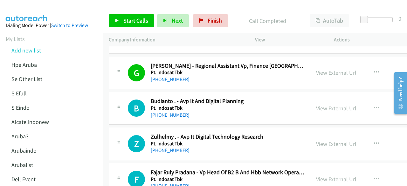
scroll to position [4351, 0]
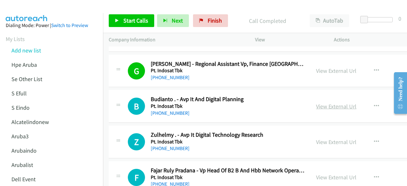
click at [316, 103] on link "View External Url" at bounding box center [336, 106] width 40 height 7
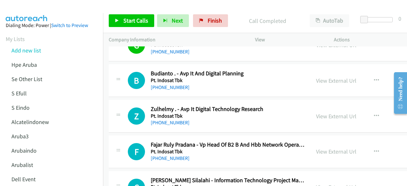
scroll to position [4377, 0]
click at [321, 77] on link "View External Url" at bounding box center [336, 80] width 40 height 7
click at [317, 112] on link "View External Url" at bounding box center [336, 115] width 40 height 7
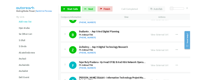
scroll to position [4424, 0]
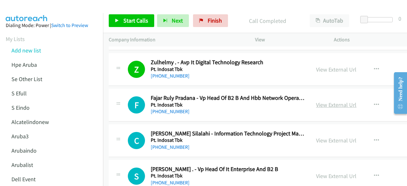
click at [324, 101] on link "View External Url" at bounding box center [336, 104] width 40 height 7
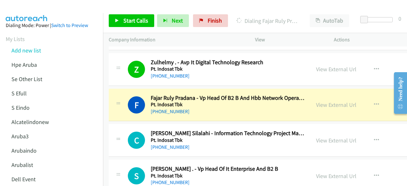
click at [155, 124] on div "C Callback Scheduled [PERSON_NAME] - Information Technology Project Manager Pt.…" at bounding box center [299, 140] width 380 height 33
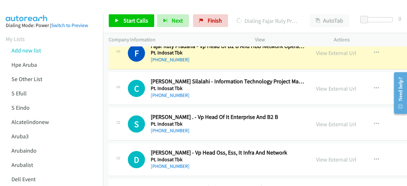
scroll to position [4476, 0]
click at [324, 85] on link "View External Url" at bounding box center [336, 88] width 40 height 7
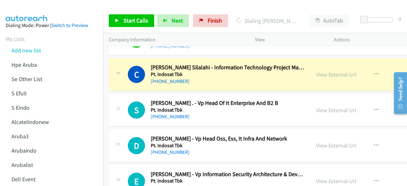
scroll to position [4490, 0]
click at [321, 106] on link "View External Url" at bounding box center [336, 109] width 40 height 7
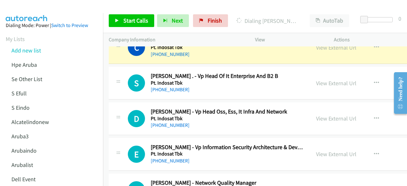
scroll to position [4517, 0]
click at [328, 114] on link "View External Url" at bounding box center [336, 117] width 40 height 7
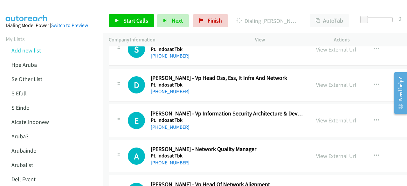
scroll to position [4553, 0]
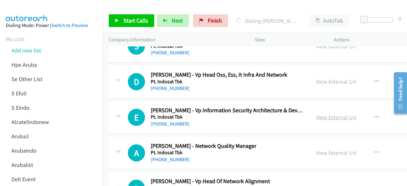
click at [330, 114] on link "View External Url" at bounding box center [336, 117] width 40 height 7
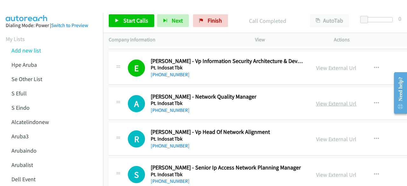
click at [320, 100] on link "View External Url" at bounding box center [336, 103] width 40 height 7
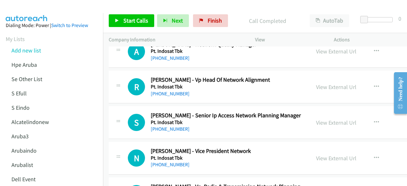
scroll to position [4656, 0]
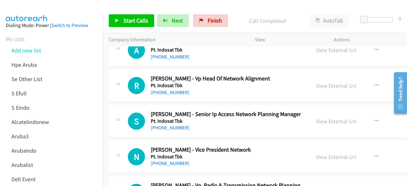
click at [324, 77] on div "View External Url View External Url Schedule/Manage Callback Start Calls Here R…" at bounding box center [363, 85] width 107 height 21
click at [324, 82] on link "View External Url" at bounding box center [336, 85] width 40 height 7
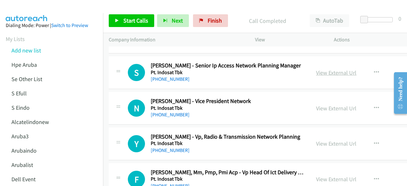
click at [316, 69] on link "View External Url" at bounding box center [336, 72] width 40 height 7
click at [323, 105] on link "View External Url" at bounding box center [336, 108] width 40 height 7
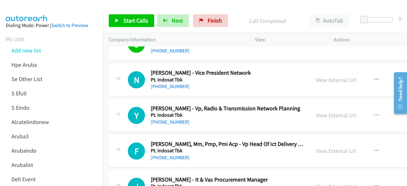
scroll to position [4735, 0]
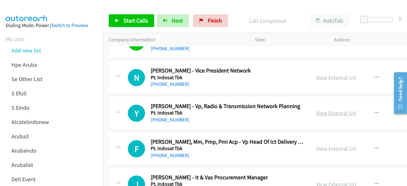
click at [323, 109] on link "View External Url" at bounding box center [336, 112] width 40 height 7
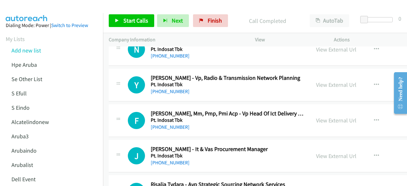
scroll to position [4764, 0]
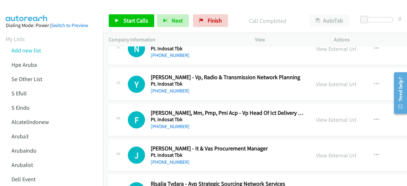
click at [310, 109] on div "View External Url View External Url Schedule/Manage Callback Start Calls Here R…" at bounding box center [363, 119] width 107 height 21
click at [323, 116] on link "View External Url" at bounding box center [336, 119] width 40 height 7
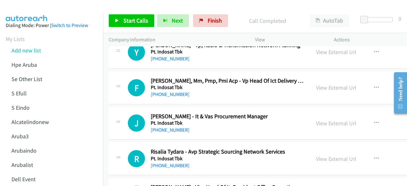
scroll to position [4804, 0]
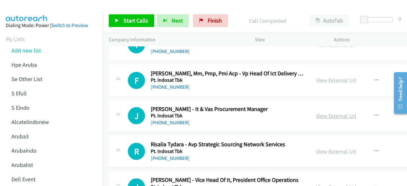
click at [341, 112] on link "View External Url" at bounding box center [336, 115] width 40 height 7
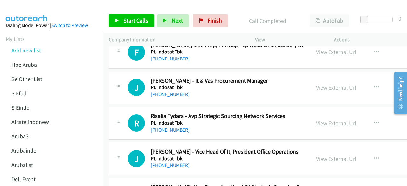
click at [329, 120] on link "View External Url" at bounding box center [336, 123] width 40 height 7
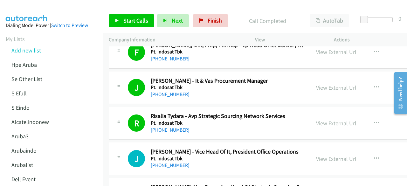
click at [118, 126] on td "R Callback Scheduled Risalia Tydara - Avp Strategic Sourcing Network Services P…" at bounding box center [299, 124] width 392 height 36
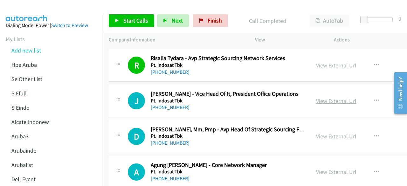
scroll to position [4890, 0]
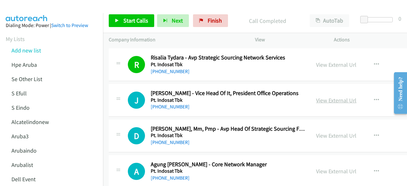
click at [326, 97] on link "View External Url" at bounding box center [336, 100] width 40 height 7
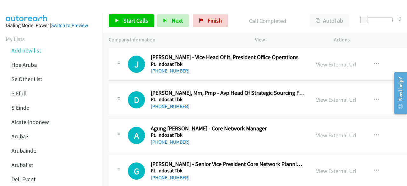
scroll to position [4927, 0]
click at [327, 96] on link "View External Url" at bounding box center [336, 99] width 40 height 7
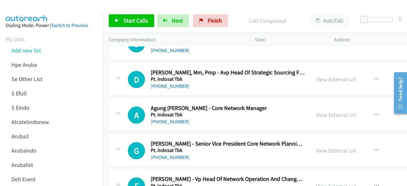
scroll to position [4952, 0]
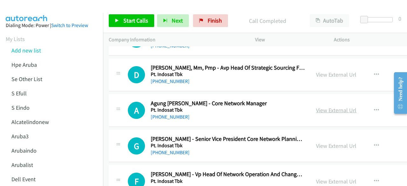
click at [317, 107] on link "View External Url" at bounding box center [336, 110] width 40 height 7
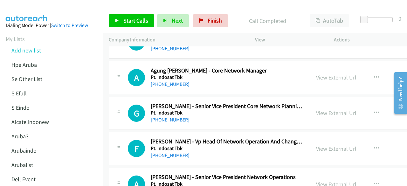
scroll to position [4987, 0]
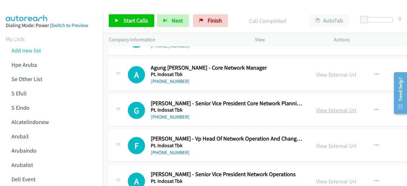
click at [327, 107] on link "View External Url" at bounding box center [336, 110] width 40 height 7
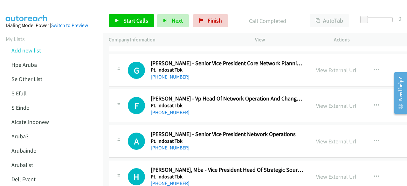
scroll to position [5031, 0]
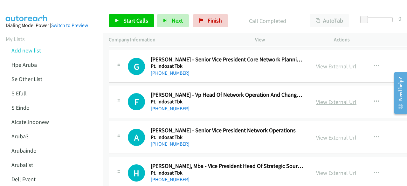
click at [323, 98] on link "View External Url" at bounding box center [336, 101] width 40 height 7
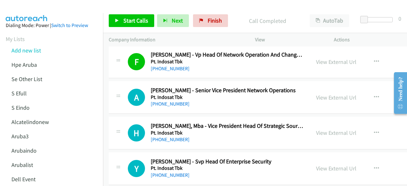
scroll to position [5074, 0]
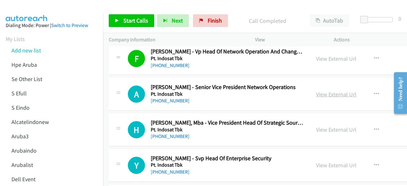
click at [320, 91] on link "View External Url" at bounding box center [336, 94] width 40 height 7
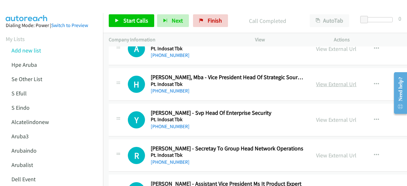
scroll to position [5120, 0]
click at [325, 75] on div "View External Url View External Url Schedule/Manage Callback Start Calls Here R…" at bounding box center [363, 83] width 107 height 21
click at [325, 73] on div "View External Url View External Url Schedule/Manage Callback Start Calls Here R…" at bounding box center [363, 83] width 107 height 21
click at [325, 80] on link "View External Url" at bounding box center [336, 83] width 40 height 7
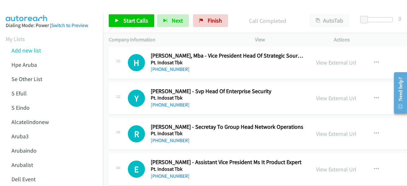
scroll to position [5142, 0]
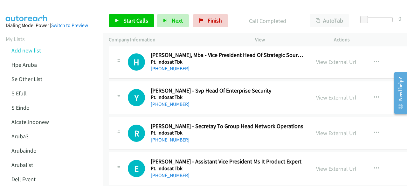
click at [310, 87] on div "View External Url View External Url Schedule/Manage Callback Start Calls Here R…" at bounding box center [363, 97] width 107 height 21
click at [316, 94] on link "View External Url" at bounding box center [336, 97] width 40 height 7
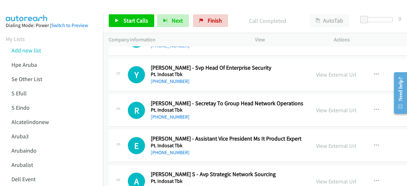
scroll to position [5166, 0]
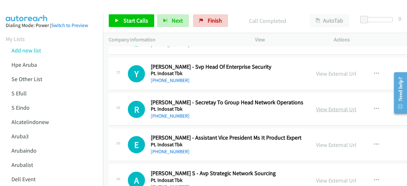
click at [342, 106] on link "View External Url" at bounding box center [336, 109] width 40 height 7
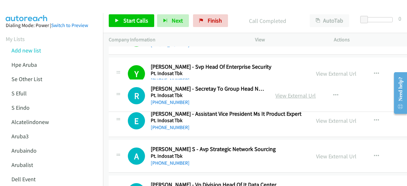
drag, startPoint x: 326, startPoint y: 96, endPoint x: 326, endPoint y: 92, distance: 3.8
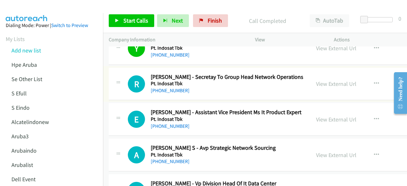
scroll to position [5192, 0]
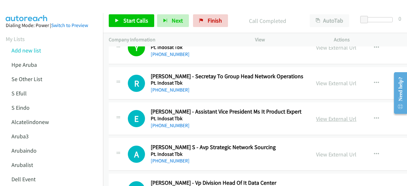
click at [324, 115] on link "View External Url" at bounding box center [336, 118] width 40 height 7
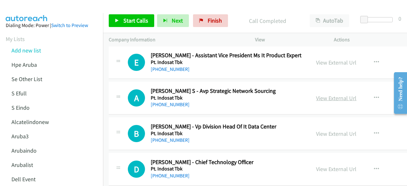
click at [326, 94] on link "View External Url" at bounding box center [336, 97] width 40 height 7
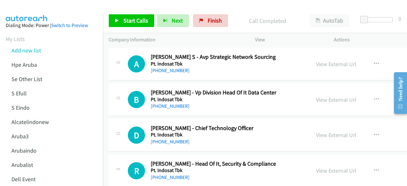
scroll to position [5283, 0]
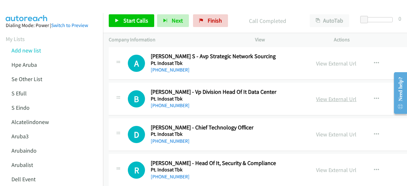
click at [324, 95] on link "View External Url" at bounding box center [336, 98] width 40 height 7
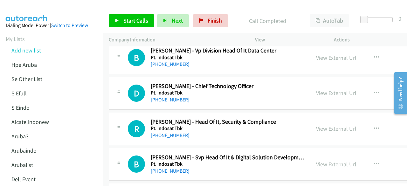
scroll to position [5326, 0]
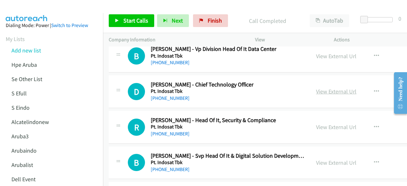
click at [316, 88] on link "View External Url" at bounding box center [336, 91] width 40 height 7
click at [328, 123] on link "View External Url" at bounding box center [336, 126] width 40 height 7
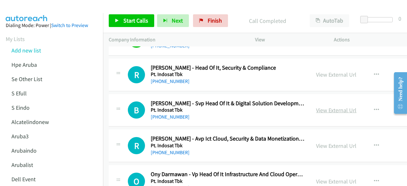
scroll to position [5379, 0]
click at [327, 106] on link "View External Url" at bounding box center [336, 109] width 40 height 7
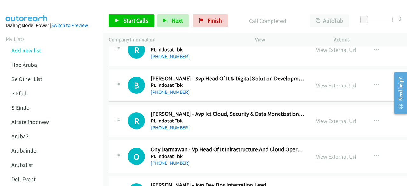
scroll to position [5403, 0]
click at [316, 117] on link "View External Url" at bounding box center [336, 120] width 40 height 7
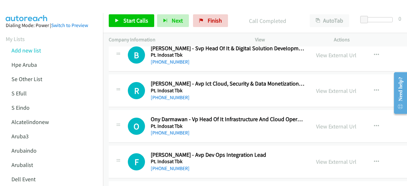
scroll to position [5436, 0]
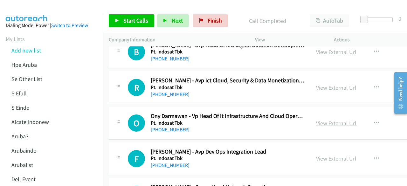
click at [321, 120] on link "View External Url" at bounding box center [336, 123] width 40 height 7
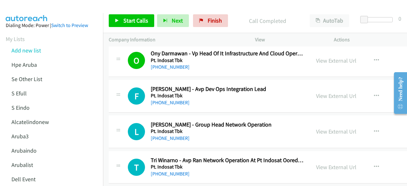
scroll to position [5504, 0]
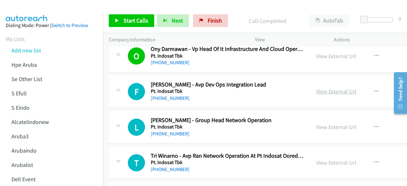
click at [319, 88] on link "View External Url" at bounding box center [336, 91] width 40 height 7
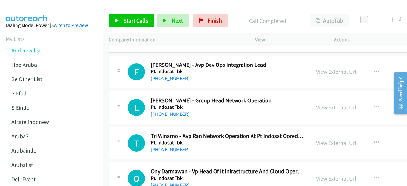
scroll to position [5524, 0]
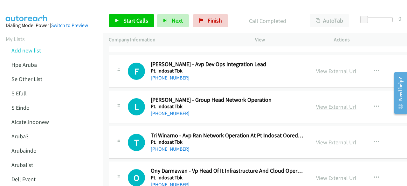
click at [320, 103] on link "View External Url" at bounding box center [336, 106] width 40 height 7
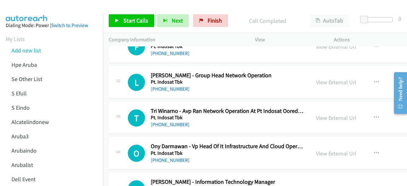
scroll to position [5549, 0]
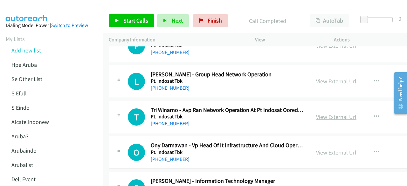
click at [316, 113] on link "View External Url" at bounding box center [336, 116] width 40 height 7
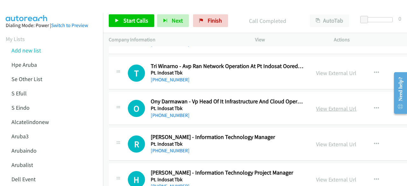
click at [319, 105] on link "View External Url" at bounding box center [336, 108] width 40 height 7
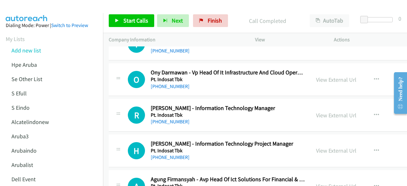
scroll to position [5627, 0]
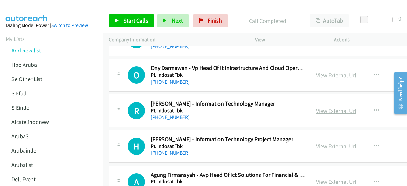
click at [321, 107] on link "View External Url" at bounding box center [336, 110] width 40 height 7
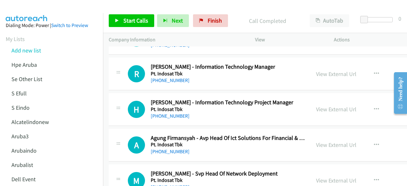
scroll to position [5668, 0]
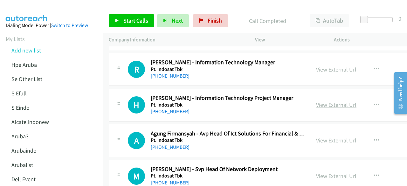
click at [316, 101] on link "View External Url" at bounding box center [336, 104] width 40 height 7
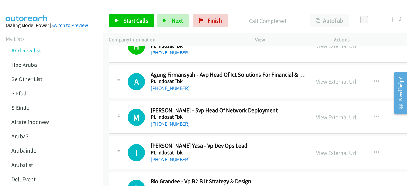
click at [328, 77] on div "View External Url" at bounding box center [336, 81] width 40 height 9
click at [329, 78] on link "View External Url" at bounding box center [336, 81] width 40 height 7
click at [322, 113] on div "View External Url" at bounding box center [336, 117] width 40 height 9
click at [324, 114] on link "View External Url" at bounding box center [336, 117] width 40 height 7
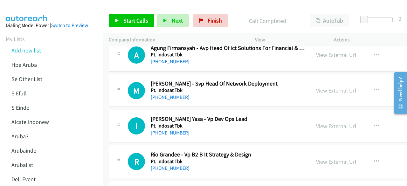
scroll to position [5754, 0]
click at [319, 122] on link "View External Url" at bounding box center [336, 125] width 40 height 7
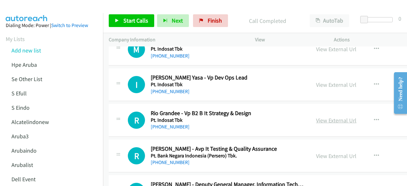
click at [317, 117] on link "View External Url" at bounding box center [336, 120] width 40 height 7
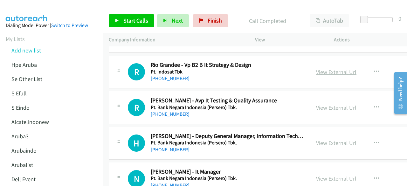
scroll to position [5844, 0]
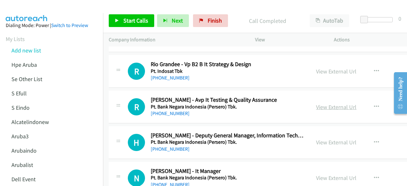
click at [342, 103] on link "View External Url" at bounding box center [336, 106] width 40 height 7
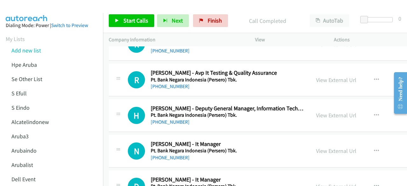
scroll to position [5871, 0]
click at [331, 111] on link "View External Url" at bounding box center [336, 114] width 40 height 7
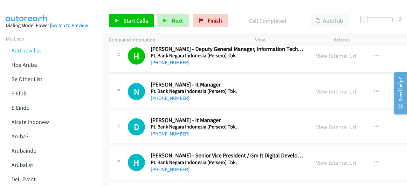
scroll to position [5931, 0]
click at [337, 87] on link "View External Url" at bounding box center [336, 90] width 40 height 7
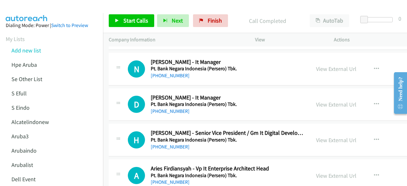
click at [334, 94] on div "View External Url View External Url Schedule/Manage Callback Start Calls Here R…" at bounding box center [363, 104] width 107 height 21
click at [333, 101] on link "View External Url" at bounding box center [336, 104] width 40 height 7
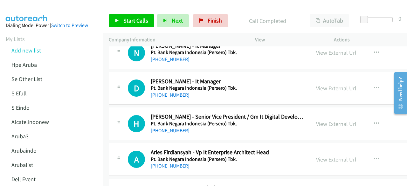
scroll to position [6006, 0]
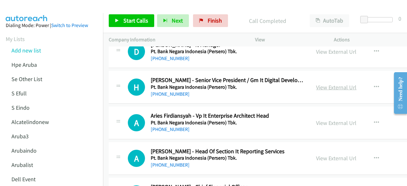
click at [323, 84] on link "View External Url" at bounding box center [336, 87] width 40 height 7
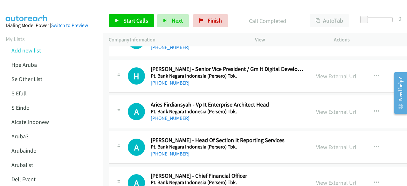
scroll to position [6021, 0]
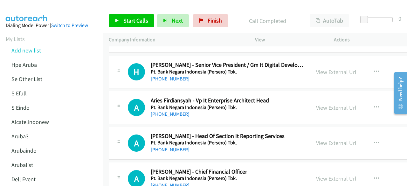
click at [334, 104] on link "View External Url" at bounding box center [336, 107] width 40 height 7
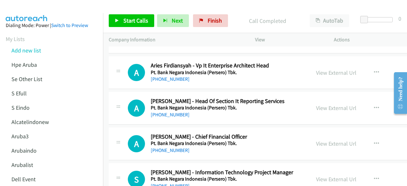
scroll to position [6057, 0]
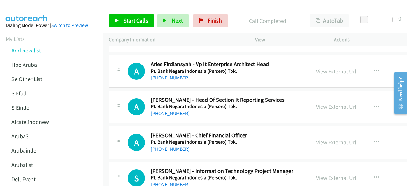
click at [329, 103] on link "View External Url" at bounding box center [336, 106] width 40 height 7
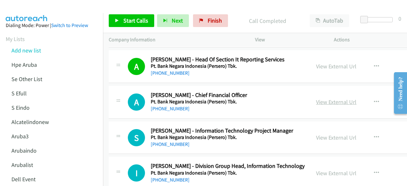
scroll to position [6098, 0]
click at [325, 98] on link "View External Url" at bounding box center [336, 101] width 40 height 7
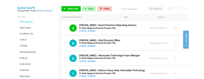
scroll to position [6131, 0]
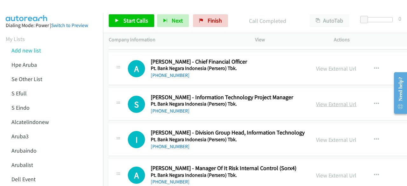
click at [338, 100] on link "View External Url" at bounding box center [336, 103] width 40 height 7
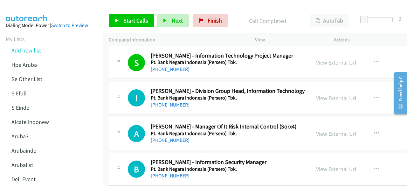
scroll to position [6174, 0]
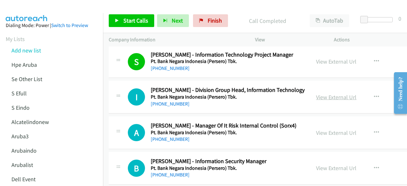
click at [317, 93] on link "View External Url" at bounding box center [336, 96] width 40 height 7
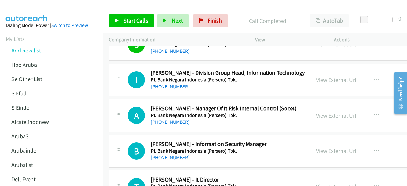
click at [331, 105] on div "View External Url View External Url Schedule/Manage Callback Start Calls Here R…" at bounding box center [363, 115] width 107 height 21
click at [331, 112] on link "View External Url" at bounding box center [336, 115] width 40 height 7
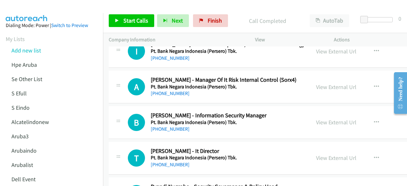
scroll to position [6221, 0]
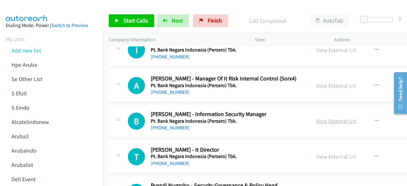
click at [325, 117] on link "View External Url" at bounding box center [336, 120] width 40 height 7
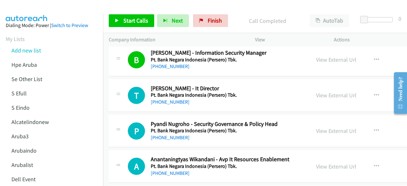
scroll to position [6285, 0]
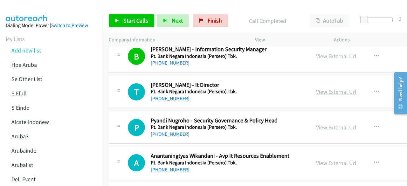
click at [327, 88] on link "View External Url" at bounding box center [336, 91] width 40 height 7
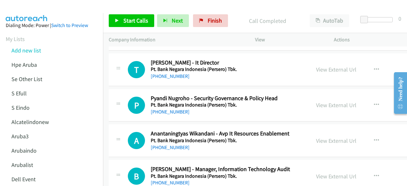
scroll to position [6309, 0]
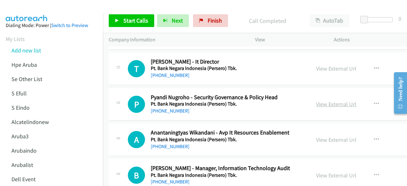
click at [328, 100] on link "View External Url" at bounding box center [336, 103] width 40 height 7
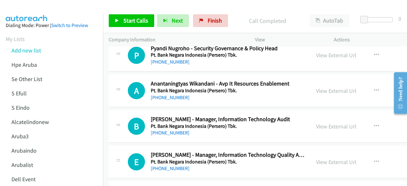
scroll to position [6358, 0]
click at [319, 87] on link "View External Url" at bounding box center [336, 90] width 40 height 7
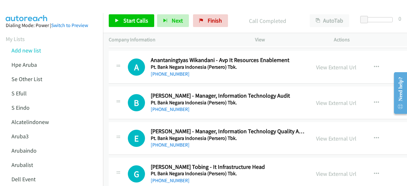
scroll to position [6383, 0]
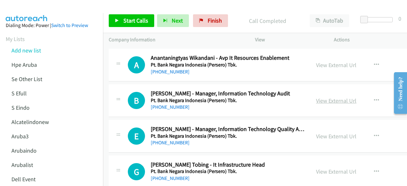
click at [322, 97] on link "View External Url" at bounding box center [336, 100] width 40 height 7
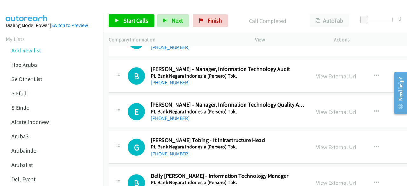
scroll to position [6413, 0]
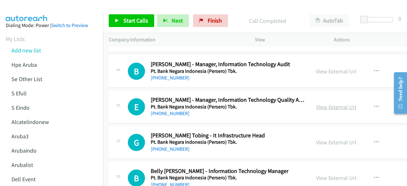
click at [326, 103] on link "View External Url" at bounding box center [336, 106] width 40 height 7
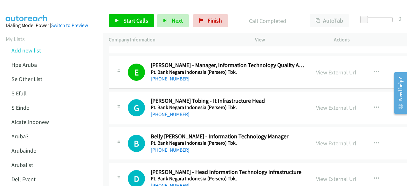
scroll to position [6448, 0]
click at [323, 104] on link "View External Url" at bounding box center [336, 107] width 40 height 7
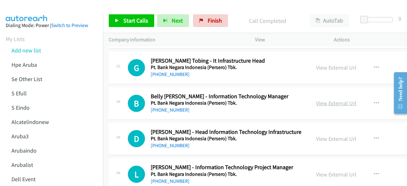
click at [327, 100] on link "View External Url" at bounding box center [336, 103] width 40 height 7
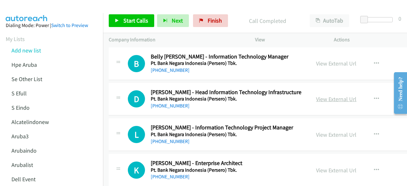
scroll to position [6527, 0]
click at [318, 95] on link "View External Url" at bounding box center [336, 98] width 40 height 7
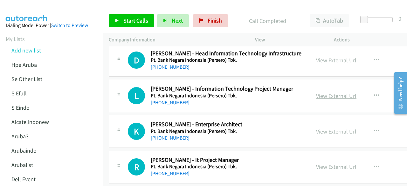
scroll to position [6566, 0]
click at [328, 92] on link "View External Url" at bounding box center [336, 95] width 40 height 7
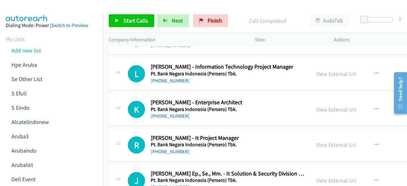
scroll to position [6589, 0]
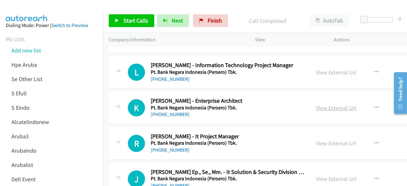
click at [322, 104] on link "View External Url" at bounding box center [336, 107] width 40 height 7
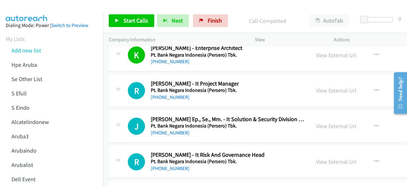
scroll to position [6643, 0]
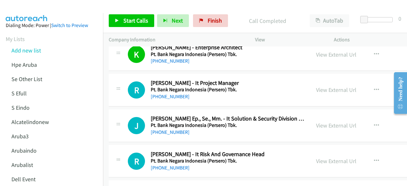
click at [324, 86] on div "View External Url" at bounding box center [336, 90] width 40 height 9
click at [324, 86] on link "View External Url" at bounding box center [336, 89] width 40 height 7
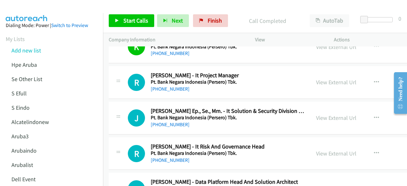
scroll to position [6651, 0]
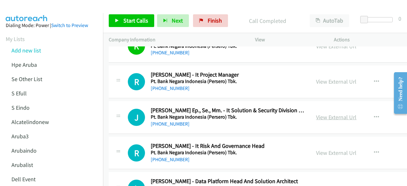
click at [328, 114] on link "View External Url" at bounding box center [336, 117] width 40 height 7
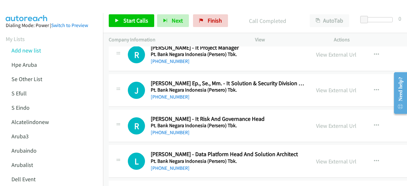
scroll to position [6684, 0]
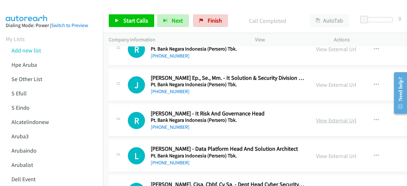
click at [316, 117] on link "View External Url" at bounding box center [336, 120] width 40 height 7
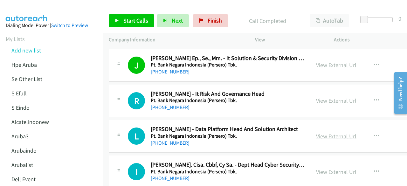
click at [326, 133] on link "View External Url" at bounding box center [336, 136] width 40 height 7
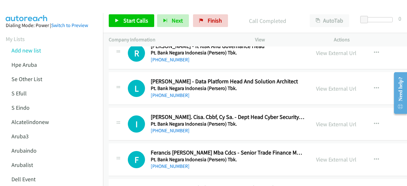
scroll to position [6752, 0]
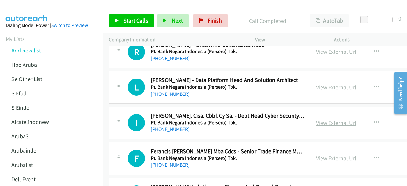
click at [326, 119] on link "View External Url" at bounding box center [336, 122] width 40 height 7
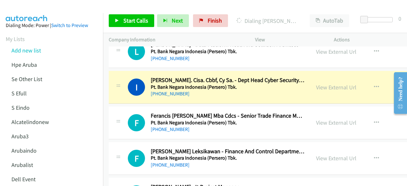
scroll to position [6788, 0]
click at [320, 119] on link "View External Url" at bounding box center [336, 122] width 40 height 7
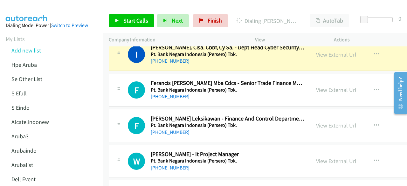
scroll to position [6823, 0]
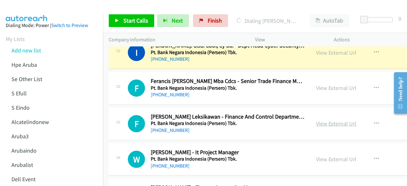
click at [324, 120] on link "View External Url" at bounding box center [336, 123] width 40 height 7
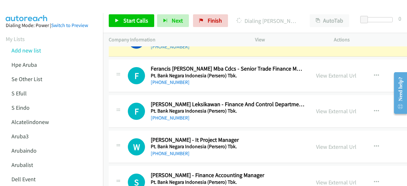
scroll to position [6837, 0]
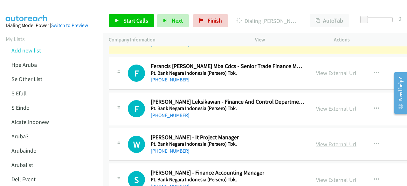
click at [316, 141] on link "View External Url" at bounding box center [336, 144] width 40 height 7
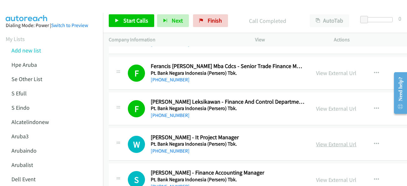
click at [335, 141] on link "View External Url" at bounding box center [336, 144] width 40 height 7
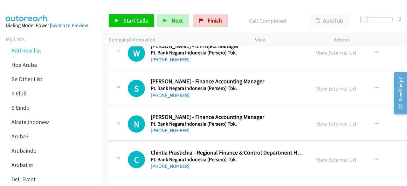
scroll to position [6929, 0]
click at [323, 85] on link "View External Url" at bounding box center [336, 88] width 40 height 7
click at [317, 120] on link "View External Url" at bounding box center [336, 123] width 40 height 7
